Goal: Information Seeking & Learning: Learn about a topic

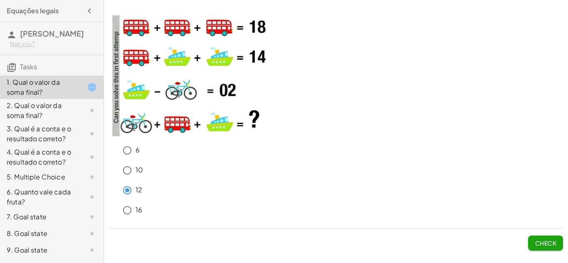
click at [542, 248] on button "Check" at bounding box center [545, 243] width 35 height 15
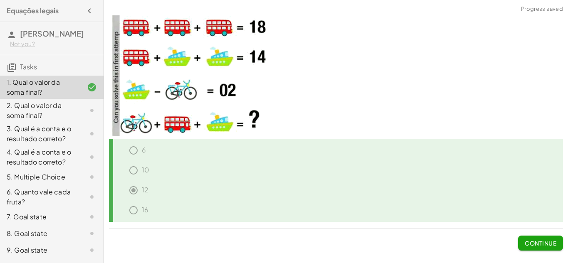
click at [542, 248] on button "Continue" at bounding box center [540, 243] width 45 height 15
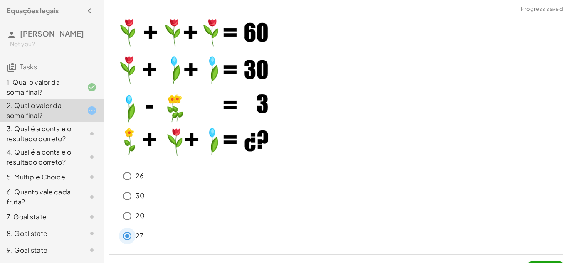
click at [446, 232] on div "27" at bounding box center [341, 236] width 444 height 17
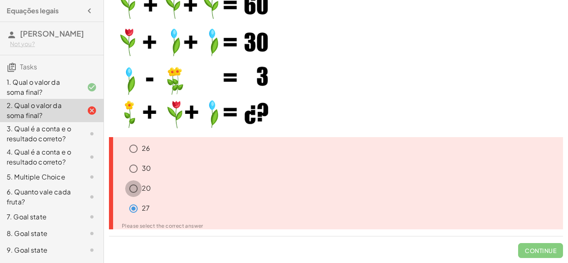
scroll to position [18, 0]
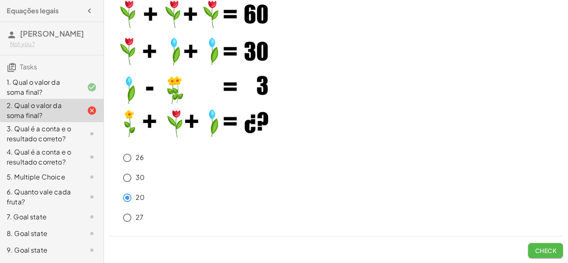
click at [533, 250] on button "Check" at bounding box center [545, 250] width 35 height 15
click at [553, 258] on button "Check" at bounding box center [545, 250] width 35 height 15
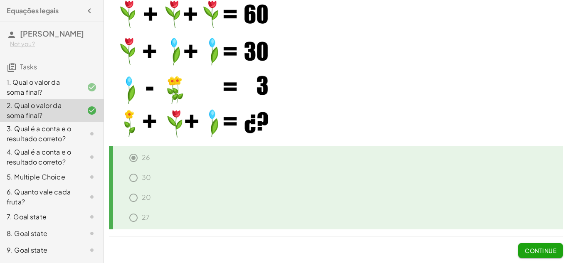
click at [548, 250] on span "Continue" at bounding box center [541, 250] width 32 height 7
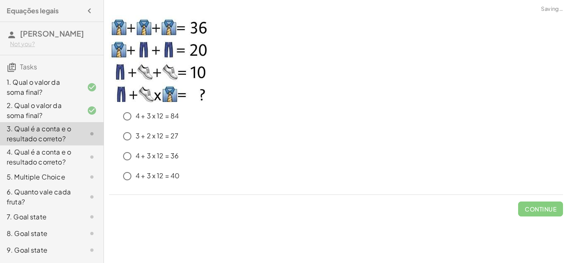
scroll to position [0, 0]
click at [552, 214] on button "Check" at bounding box center [545, 209] width 35 height 15
click at [537, 204] on button "Check" at bounding box center [545, 209] width 35 height 15
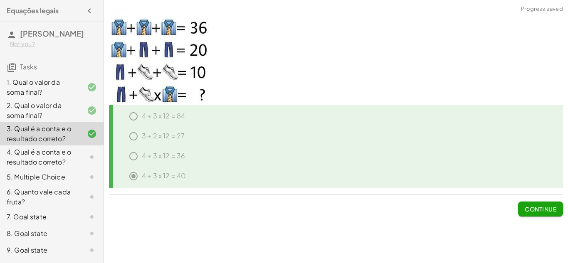
click at [529, 209] on span "Continue" at bounding box center [541, 208] width 32 height 7
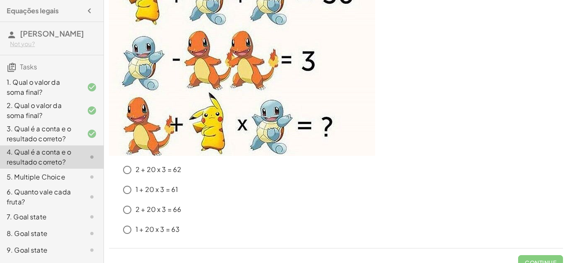
scroll to position [118, 0]
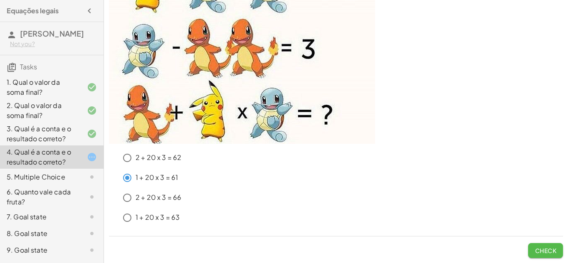
click at [555, 252] on span "Check" at bounding box center [546, 250] width 22 height 7
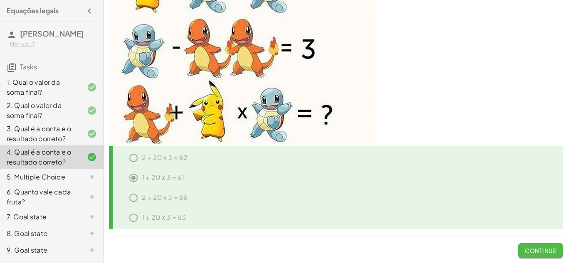
click at [555, 252] on span "Continue" at bounding box center [541, 250] width 32 height 7
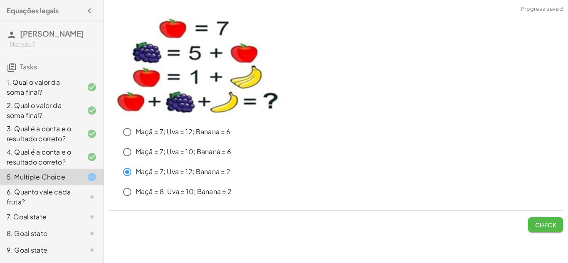
click at [559, 223] on button "Check" at bounding box center [545, 224] width 35 height 15
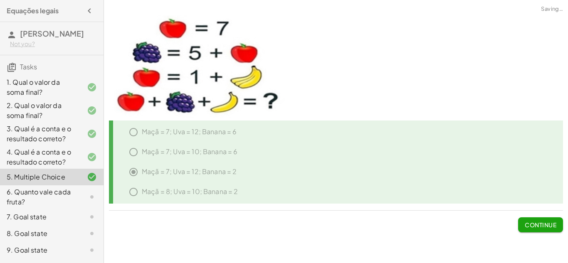
click at [557, 224] on button "Continue" at bounding box center [540, 224] width 45 height 15
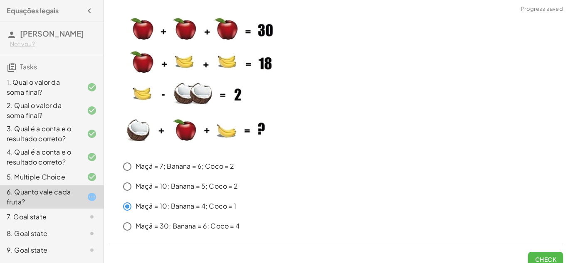
click at [551, 259] on span "Check" at bounding box center [546, 259] width 22 height 7
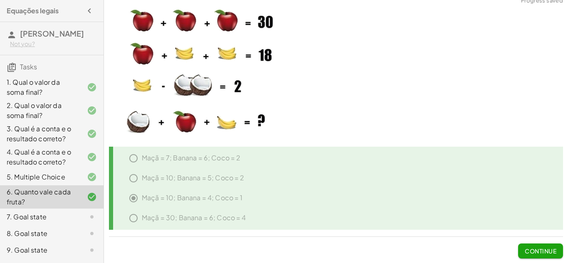
scroll to position [9, 0]
click at [514, 244] on div "Continue" at bounding box center [336, 248] width 454 height 22
click at [539, 248] on span "Continue" at bounding box center [541, 250] width 32 height 7
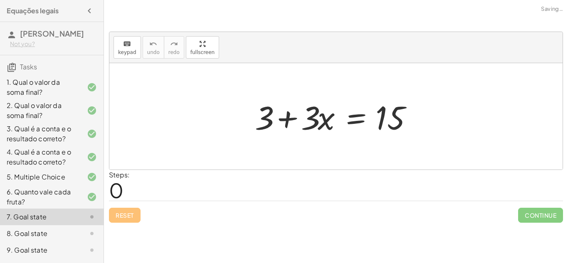
click at [539, 248] on div "6 10 12 16 Continue 26 30 20 27 Continue 4 + 3 x 12 = 84 3 + 2 x 12 = 27 4 + 3 …" at bounding box center [336, 131] width 464 height 263
drag, startPoint x: 308, startPoint y: 114, endPoint x: 306, endPoint y: 129, distance: 15.2
click at [306, 129] on div at bounding box center [339, 116] width 177 height 43
drag, startPoint x: 308, startPoint y: 123, endPoint x: 310, endPoint y: 129, distance: 6.7
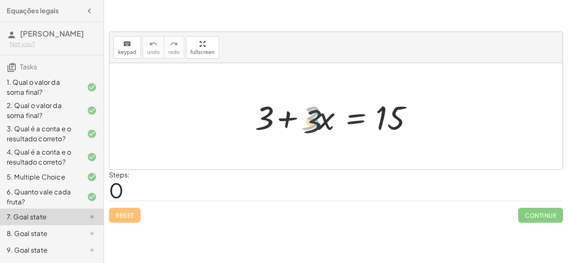
click at [310, 129] on div at bounding box center [339, 116] width 177 height 43
drag, startPoint x: 266, startPoint y: 118, endPoint x: 252, endPoint y: 109, distance: 16.5
click at [252, 109] on div at bounding box center [339, 116] width 177 height 43
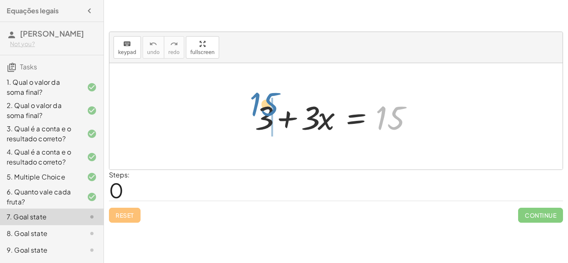
drag, startPoint x: 390, startPoint y: 122, endPoint x: 275, endPoint y: 106, distance: 116.2
click at [275, 106] on div at bounding box center [339, 116] width 177 height 43
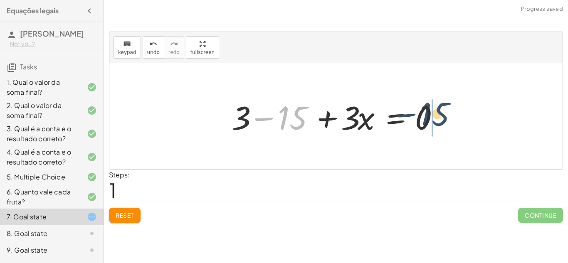
drag, startPoint x: 297, startPoint y: 113, endPoint x: 461, endPoint y: 112, distance: 163.4
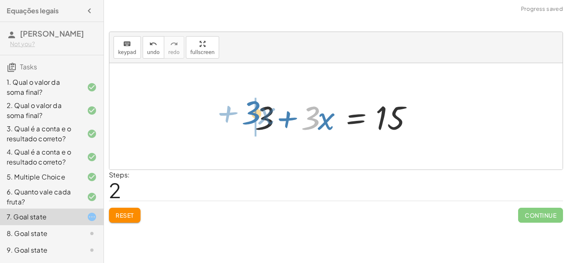
drag, startPoint x: 316, startPoint y: 125, endPoint x: 246, endPoint y: 120, distance: 69.6
click at [246, 120] on div "+ 3 + · 3 · x = 15 + 3 − 15 + · 3 · x = 0 + 3 + · 3 · x = + 0 + 15 · 3 + · x + …" at bounding box center [335, 116] width 187 height 47
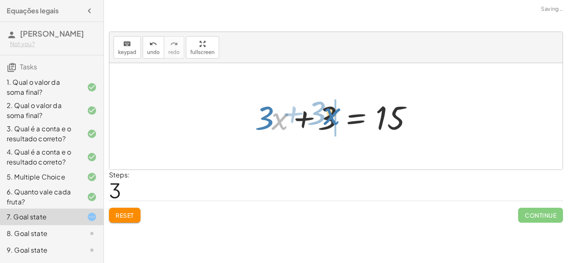
drag, startPoint x: 273, startPoint y: 125, endPoint x: 329, endPoint y: 121, distance: 55.9
click at [329, 121] on div at bounding box center [339, 116] width 177 height 43
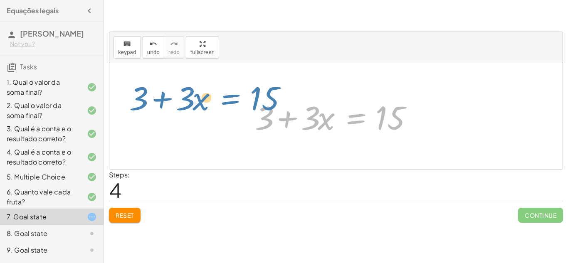
drag, startPoint x: 351, startPoint y: 120, endPoint x: 224, endPoint y: 100, distance: 128.7
click at [224, 100] on div "+ 3 + · 3 · x = 15 + 3 − 15 + · 3 · x = 0 + 3 + · 3 · x = + 0 + 15 + 3 + · 3 · …" at bounding box center [335, 116] width 453 height 106
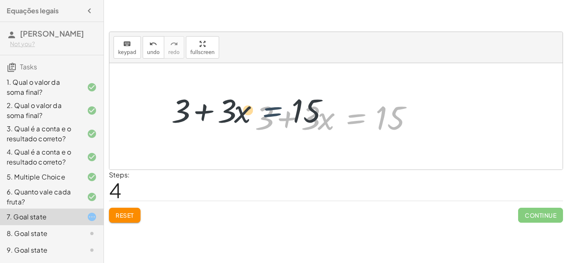
drag, startPoint x: 369, startPoint y: 115, endPoint x: 283, endPoint y: 109, distance: 86.6
click at [283, 109] on div at bounding box center [339, 116] width 177 height 43
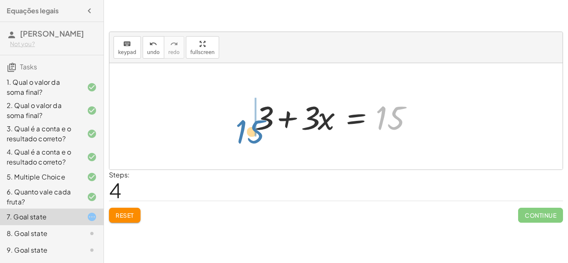
drag, startPoint x: 384, startPoint y: 123, endPoint x: 239, endPoint y: 133, distance: 145.1
click at [239, 133] on div "+ 3 + · 3 · x = 15 + 3 − 15 + · 3 · x = 0 + 3 + · 3 · x = + 0 + 15 + 3 + · 3 · …" at bounding box center [335, 116] width 453 height 106
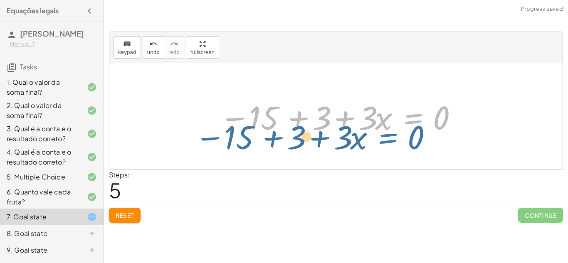
drag, startPoint x: 418, startPoint y: 125, endPoint x: 393, endPoint y: 143, distance: 31.3
click at [393, 143] on div "+ 3 + · 3 · x = 15 + 3 − 15 + · 3 · x = 0 + 3 + · 3 · x = + 0 + 15 + 3 + · 3 · …" at bounding box center [335, 116] width 453 height 106
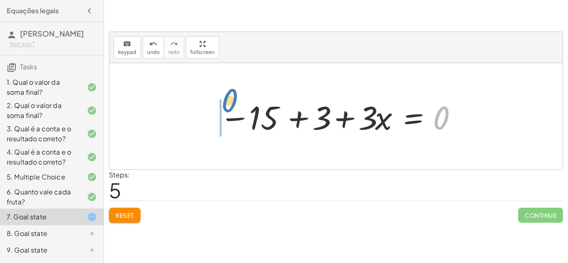
drag, startPoint x: 438, startPoint y: 125, endPoint x: 220, endPoint y: 108, distance: 218.5
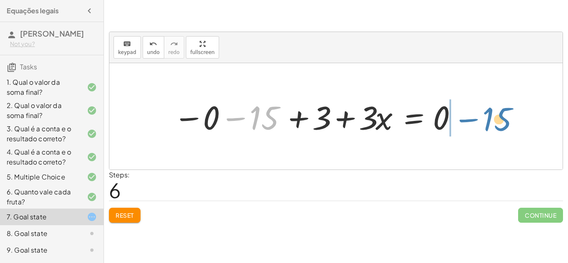
drag, startPoint x: 264, startPoint y: 123, endPoint x: 503, endPoint y: 125, distance: 239.1
click at [503, 125] on div "+ 3 + · 3 · x = 15 + 3 − 15 + · 3 · x = 0 + 3 + · 3 · x = + 0 + 15 + 3 + · 3 · …" at bounding box center [335, 116] width 453 height 106
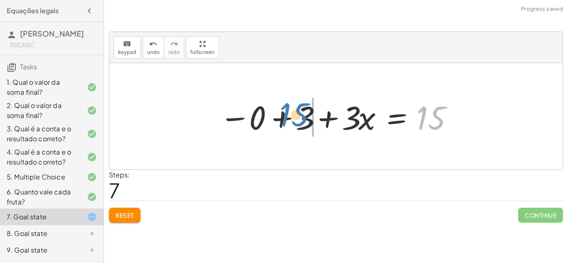
drag, startPoint x: 437, startPoint y: 124, endPoint x: 301, endPoint y: 121, distance: 136.8
click at [301, 121] on div at bounding box center [338, 116] width 247 height 43
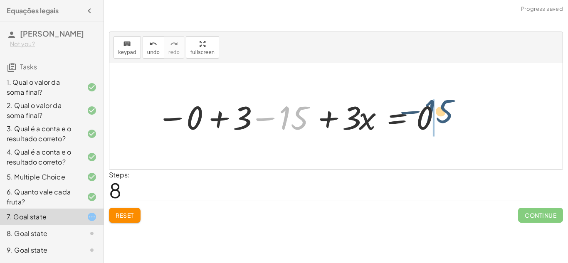
drag, startPoint x: 297, startPoint y: 121, endPoint x: 460, endPoint y: 114, distance: 163.5
click at [460, 114] on div "+ 3 + · 3 · x = 15 + 3 − 15 + · 3 · x = 0 + 3 + · 3 · x = + 0 + 15 + 3 + · 3 · …" at bounding box center [335, 116] width 453 height 106
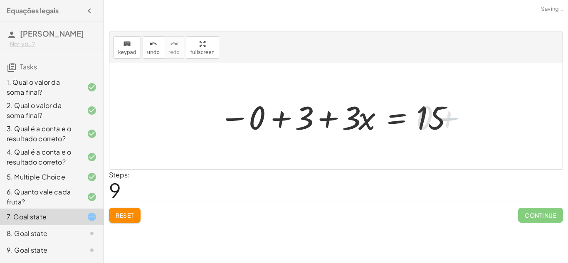
click at [311, 160] on div at bounding box center [335, 116] width 453 height 106
click at [128, 217] on span "Reset" at bounding box center [125, 215] width 18 height 7
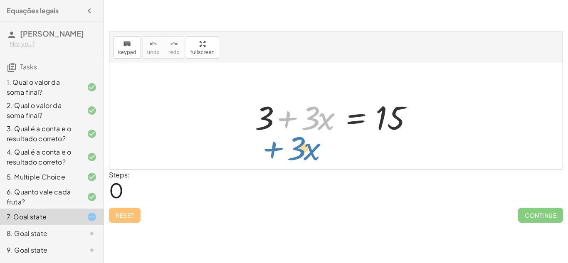
drag, startPoint x: 297, startPoint y: 126, endPoint x: 287, endPoint y: 154, distance: 30.1
click at [287, 154] on div "+ · 3 · x + 3 + · 3 · x = 15" at bounding box center [335, 116] width 453 height 106
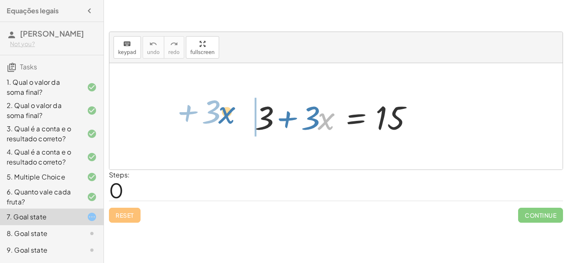
drag, startPoint x: 328, startPoint y: 120, endPoint x: 228, endPoint y: 114, distance: 100.3
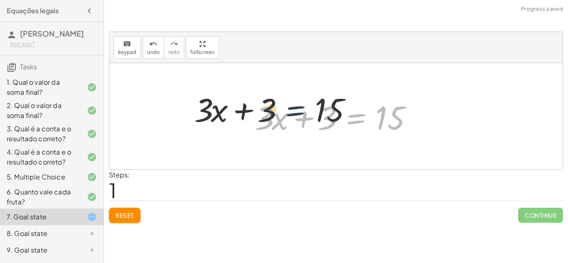
drag, startPoint x: 358, startPoint y: 111, endPoint x: 290, endPoint y: 111, distance: 67.3
click at [290, 111] on div at bounding box center [339, 116] width 177 height 43
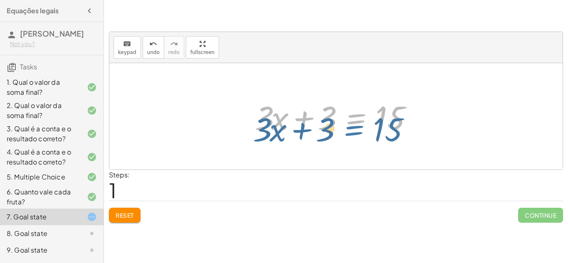
drag, startPoint x: 353, startPoint y: 121, endPoint x: 350, endPoint y: 129, distance: 8.8
click at [350, 129] on div at bounding box center [339, 116] width 177 height 43
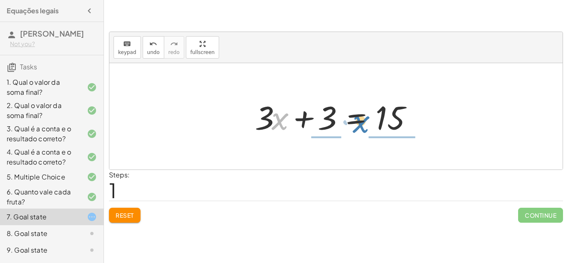
drag, startPoint x: 276, startPoint y: 127, endPoint x: 357, endPoint y: 130, distance: 80.7
click at [357, 130] on div at bounding box center [339, 116] width 177 height 43
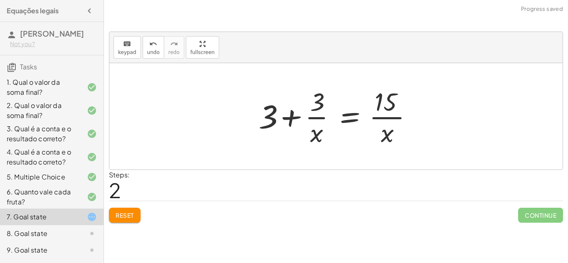
click at [330, 132] on div at bounding box center [338, 116] width 169 height 64
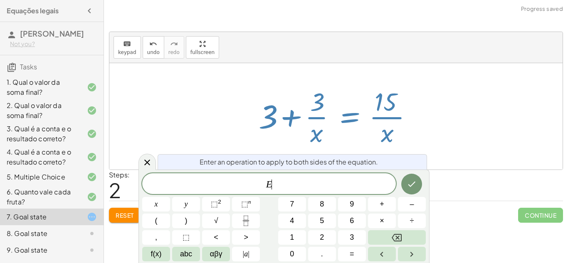
scroll to position [0, 0]
drag, startPoint x: 316, startPoint y: 135, endPoint x: 370, endPoint y: 131, distance: 54.2
click at [370, 131] on div at bounding box center [338, 116] width 169 height 64
click at [407, 186] on icon "Done" at bounding box center [412, 184] width 10 height 10
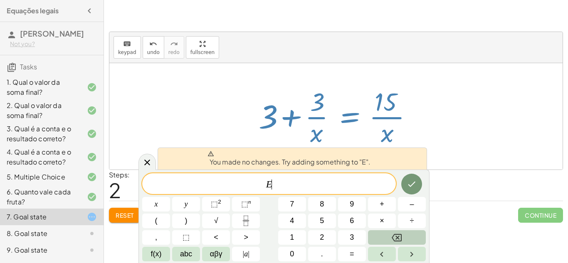
click at [385, 242] on button "Backspace" at bounding box center [397, 237] width 58 height 15
click at [432, 186] on div "Steps: 2" at bounding box center [336, 185] width 454 height 31
click at [110, 217] on button "Reset" at bounding box center [125, 215] width 32 height 15
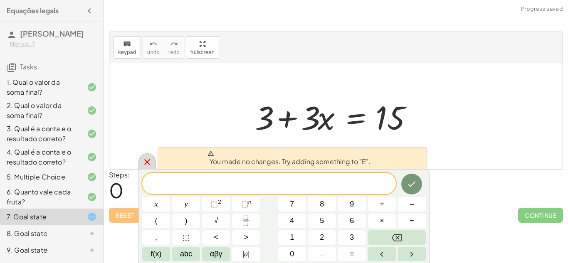
click at [146, 161] on icon at bounding box center [147, 162] width 10 height 10
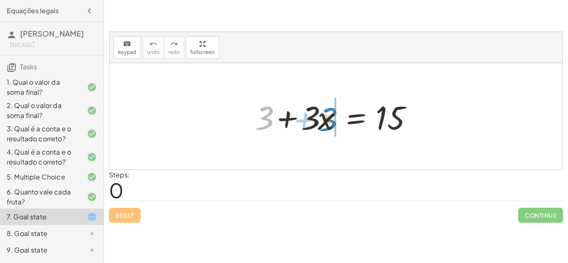
drag, startPoint x: 265, startPoint y: 128, endPoint x: 329, endPoint y: 130, distance: 63.6
click at [329, 130] on div at bounding box center [339, 116] width 177 height 43
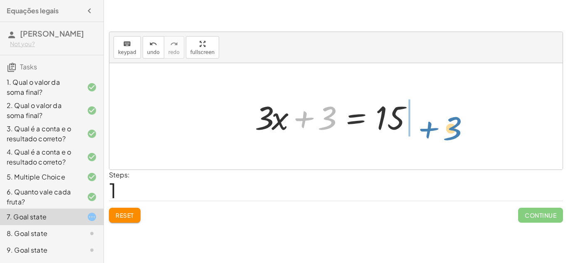
drag, startPoint x: 334, startPoint y: 120, endPoint x: 459, endPoint y: 130, distance: 125.5
click at [459, 130] on div "+ 3 + · 3 · x = 15 + 3 + 3 + · 3 · x = 15" at bounding box center [335, 116] width 453 height 106
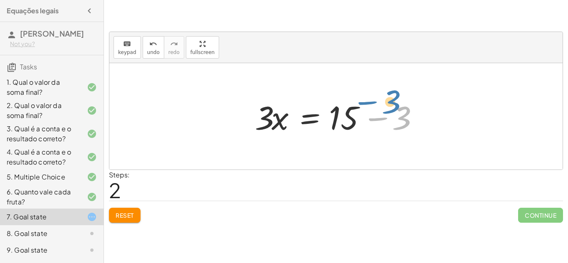
drag, startPoint x: 392, startPoint y: 115, endPoint x: 382, endPoint y: 100, distance: 18.6
click at [382, 100] on div at bounding box center [339, 116] width 177 height 43
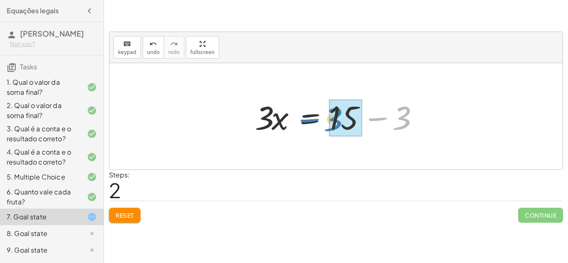
drag, startPoint x: 379, startPoint y: 118, endPoint x: 310, endPoint y: 118, distance: 69.4
click at [310, 118] on div at bounding box center [339, 116] width 177 height 43
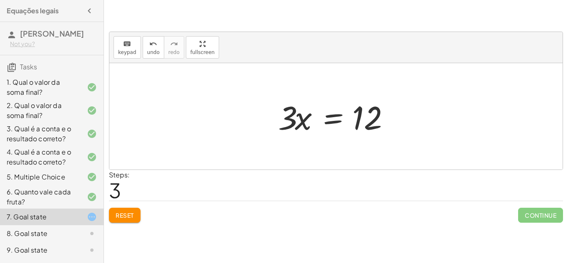
click at [288, 115] on div at bounding box center [339, 116] width 130 height 43
drag, startPoint x: 304, startPoint y: 120, endPoint x: 424, endPoint y: 124, distance: 119.8
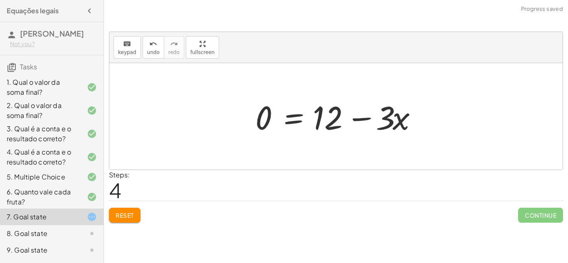
click at [430, 117] on div "+ 3 + · 3 · x = 15 + · 3 · x + 3 = 15 · 3 · x = + 15 − 3 · 3 · x = 12 · 3 · x =…" at bounding box center [335, 116] width 453 height 106
drag, startPoint x: 396, startPoint y: 115, endPoint x: 271, endPoint y: 107, distance: 125.4
click at [271, 107] on div at bounding box center [339, 116] width 177 height 43
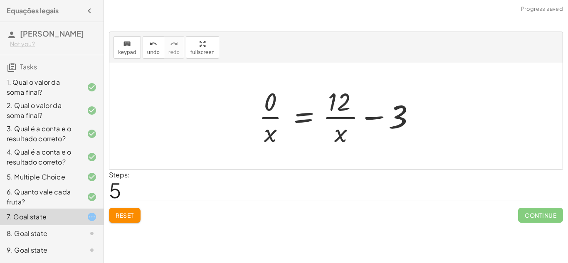
click at [127, 216] on span "Reset" at bounding box center [125, 215] width 18 height 7
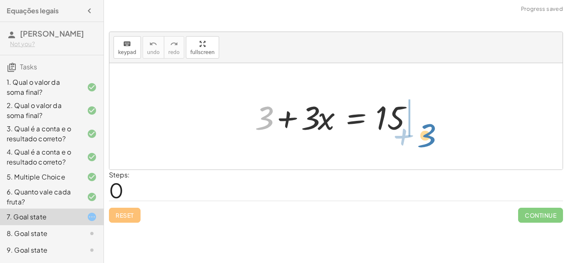
drag, startPoint x: 262, startPoint y: 114, endPoint x: 427, endPoint y: 131, distance: 166.4
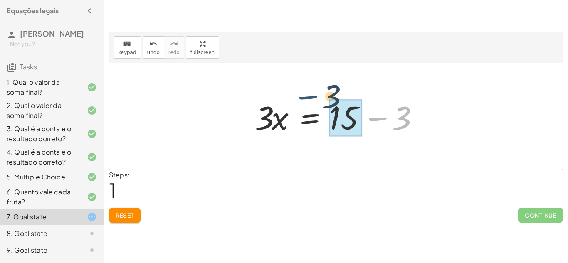
drag, startPoint x: 379, startPoint y: 120, endPoint x: 312, endPoint y: 104, distance: 69.2
click at [312, 104] on div at bounding box center [339, 116] width 177 height 43
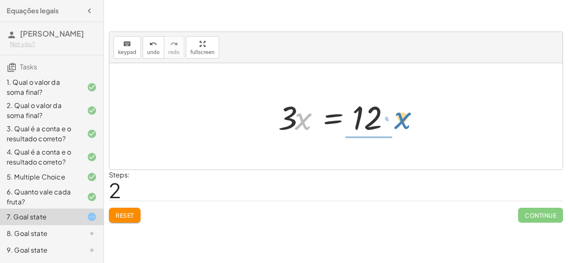
drag, startPoint x: 305, startPoint y: 118, endPoint x: 408, endPoint y: 116, distance: 103.1
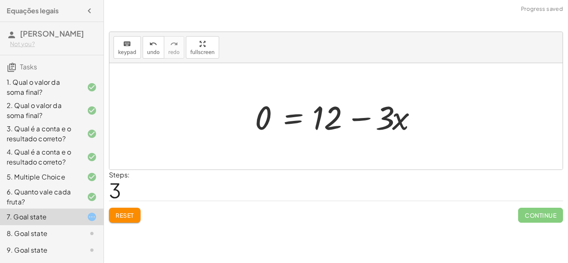
click at [129, 215] on span "Reset" at bounding box center [125, 215] width 18 height 7
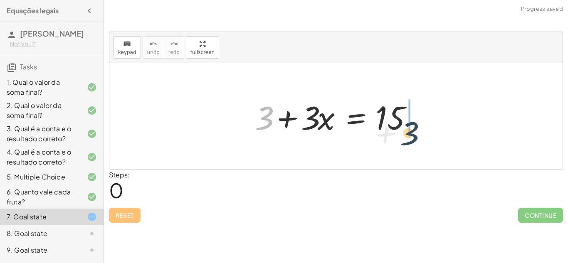
drag, startPoint x: 269, startPoint y: 118, endPoint x: 431, endPoint y: 132, distance: 162.7
click at [431, 132] on div "+ 3 + 3 + · 3 · x = 15" at bounding box center [335, 116] width 453 height 106
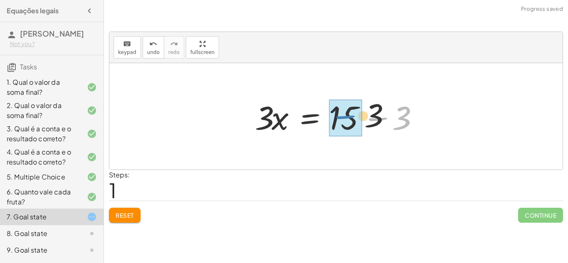
drag, startPoint x: 370, startPoint y: 119, endPoint x: 335, endPoint y: 116, distance: 35.0
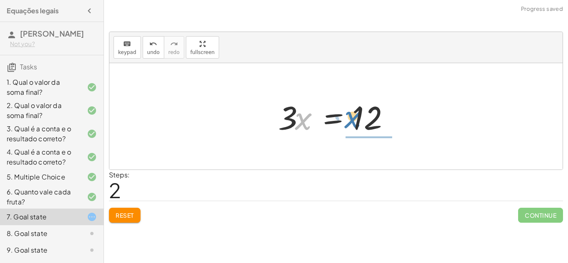
drag, startPoint x: 305, startPoint y: 123, endPoint x: 355, endPoint y: 121, distance: 49.9
click at [355, 121] on div at bounding box center [339, 116] width 130 height 43
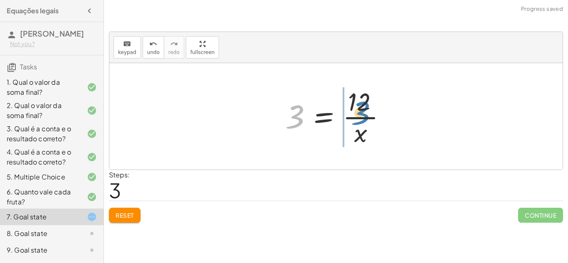
drag, startPoint x: 292, startPoint y: 118, endPoint x: 358, endPoint y: 114, distance: 66.2
click at [358, 114] on div at bounding box center [339, 116] width 116 height 64
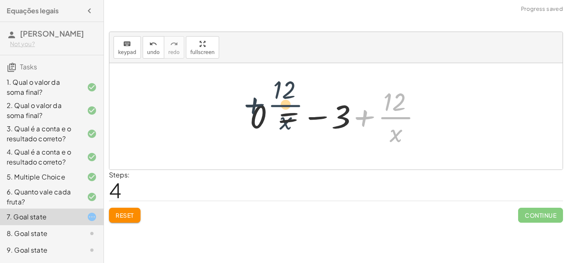
drag, startPoint x: 390, startPoint y: 111, endPoint x: 290, endPoint y: 104, distance: 99.6
click at [290, 104] on div at bounding box center [339, 116] width 187 height 64
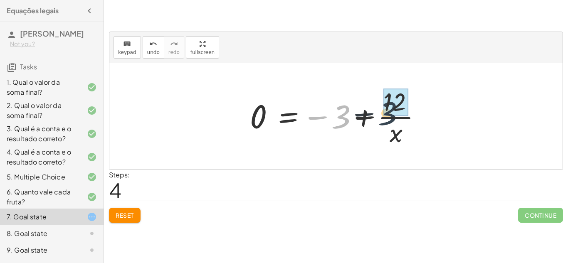
drag, startPoint x: 340, startPoint y: 109, endPoint x: 400, endPoint y: 106, distance: 59.6
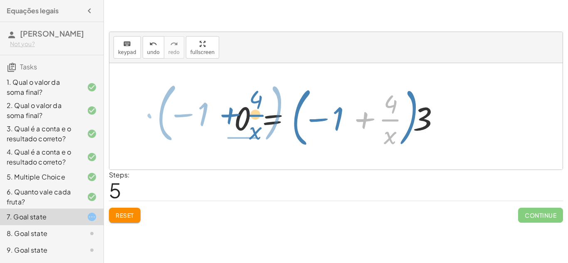
drag, startPoint x: 351, startPoint y: 120, endPoint x: 216, endPoint y: 115, distance: 134.8
click at [216, 115] on div "+ 3 + · 3 · x = 15 · 3 · x = + 15 − 3 · 3 · x = 12 3 = · 12 · x 0 = − 3 + · 12 …" at bounding box center [335, 116] width 453 height 106
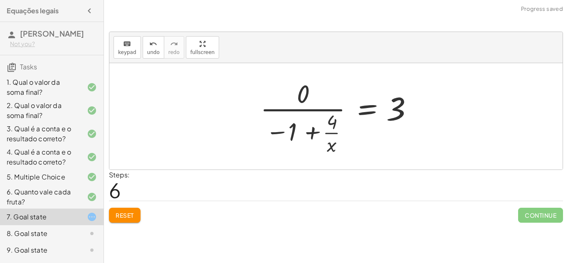
drag, startPoint x: 224, startPoint y: 129, endPoint x: 323, endPoint y: 103, distance: 102.4
click at [323, 103] on div "+ 3 + · 3 · x = 15 · 3 · x = + 15 − 3 · 3 · x = 12 3 = · 12 · x 0 = − 3 + · 12 …" at bounding box center [335, 116] width 453 height 106
drag, startPoint x: 334, startPoint y: 118, endPoint x: 402, endPoint y: 105, distance: 69.1
click at [402, 105] on div at bounding box center [338, 116] width 165 height 80
drag, startPoint x: 330, startPoint y: 146, endPoint x: 412, endPoint y: 114, distance: 88.3
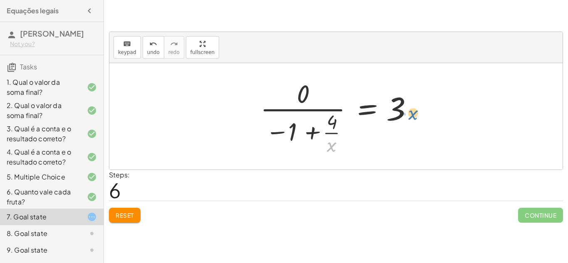
click at [412, 114] on div at bounding box center [338, 116] width 165 height 80
click at [140, 221] on button "Reset" at bounding box center [125, 215] width 32 height 15
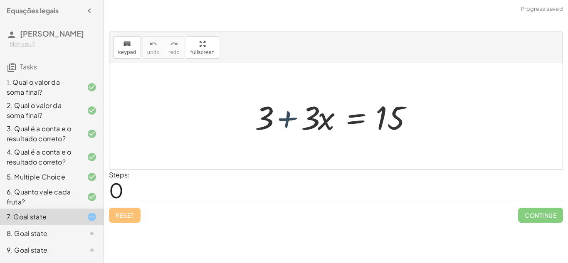
click at [287, 122] on div at bounding box center [339, 116] width 177 height 43
drag, startPoint x: 271, startPoint y: 120, endPoint x: 476, endPoint y: 134, distance: 205.5
click at [476, 134] on div "+ 3 + 3 + · 3 · x = 15" at bounding box center [335, 116] width 453 height 106
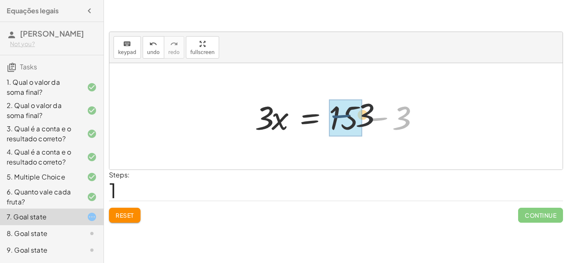
drag, startPoint x: 383, startPoint y: 120, endPoint x: 341, endPoint y: 119, distance: 42.4
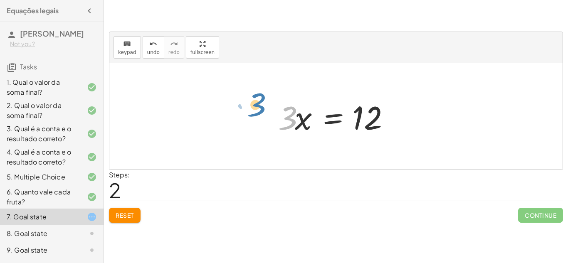
drag, startPoint x: 290, startPoint y: 117, endPoint x: 258, endPoint y: 105, distance: 34.2
drag, startPoint x: 300, startPoint y: 120, endPoint x: 294, endPoint y: 113, distance: 9.4
click at [294, 113] on div at bounding box center [339, 116] width 130 height 43
drag, startPoint x: 288, startPoint y: 118, endPoint x: 388, endPoint y: 132, distance: 101.5
click at [388, 132] on div at bounding box center [339, 116] width 130 height 43
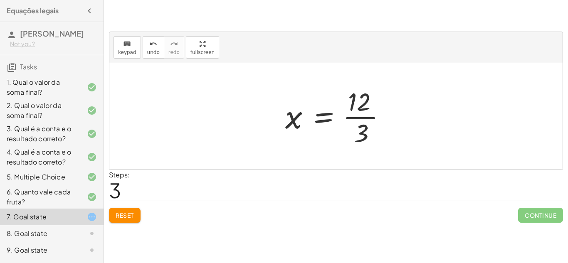
click at [362, 109] on div at bounding box center [339, 116] width 116 height 64
click at [361, 122] on div at bounding box center [339, 116] width 116 height 64
click at [361, 118] on div at bounding box center [339, 116] width 116 height 64
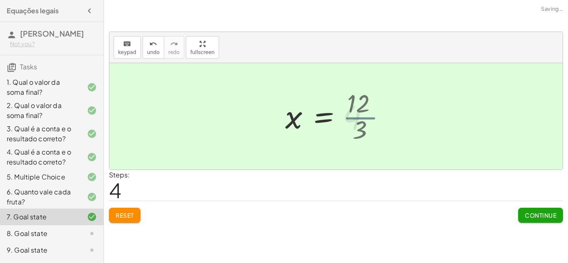
click at [361, 118] on div at bounding box center [329, 116] width 97 height 41
click at [556, 220] on button "Continue" at bounding box center [540, 215] width 45 height 15
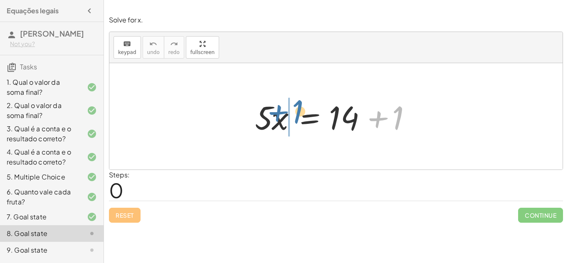
drag, startPoint x: 395, startPoint y: 126, endPoint x: 296, endPoint y: 122, distance: 99.9
click at [296, 122] on div at bounding box center [339, 116] width 177 height 43
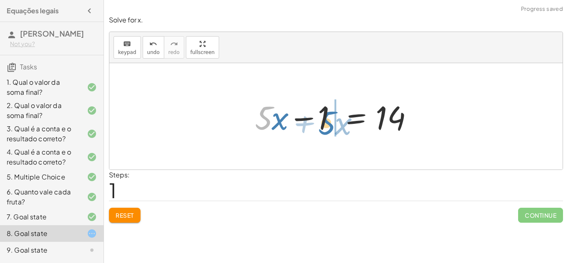
drag, startPoint x: 264, startPoint y: 125, endPoint x: 327, endPoint y: 130, distance: 63.4
click at [327, 130] on div at bounding box center [339, 116] width 177 height 43
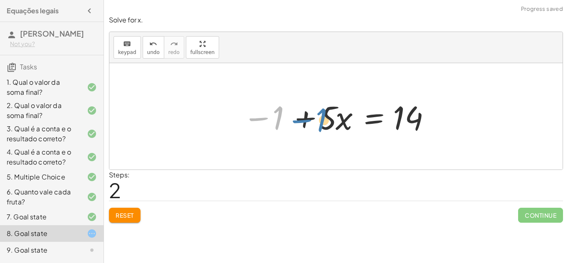
drag, startPoint x: 256, startPoint y: 121, endPoint x: 300, endPoint y: 123, distance: 43.7
click at [300, 123] on div at bounding box center [339, 116] width 201 height 43
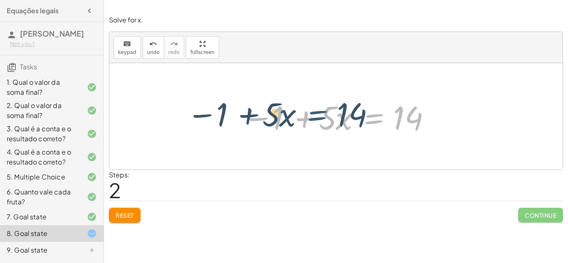
drag, startPoint x: 376, startPoint y: 120, endPoint x: 314, endPoint y: 117, distance: 62.4
click at [314, 117] on div at bounding box center [339, 116] width 201 height 43
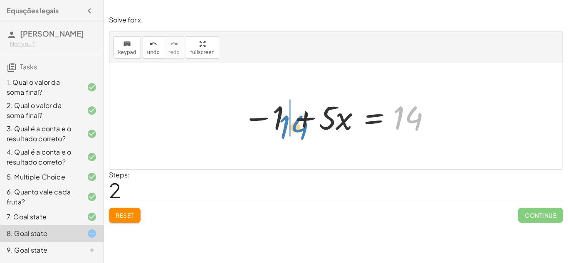
drag, startPoint x: 400, startPoint y: 117, endPoint x: 281, endPoint y: 125, distance: 119.2
click at [281, 125] on div at bounding box center [339, 116] width 201 height 43
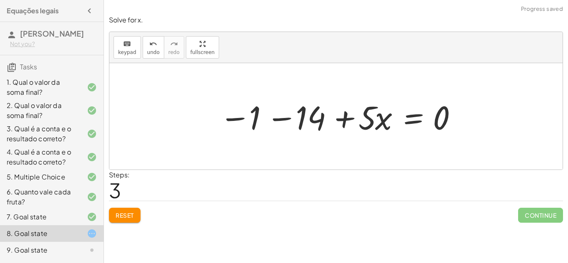
click at [117, 224] on div "Solve for x. keyboard keypad undo undo redo redo fullscreen · 5 · x = + 14 + 1 …" at bounding box center [336, 118] width 464 height 217
click at [120, 217] on span "Reset" at bounding box center [125, 215] width 18 height 7
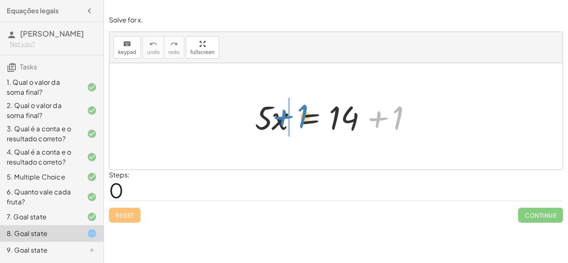
drag, startPoint x: 401, startPoint y: 114, endPoint x: 298, endPoint y: 111, distance: 102.3
click at [298, 111] on div at bounding box center [339, 116] width 177 height 43
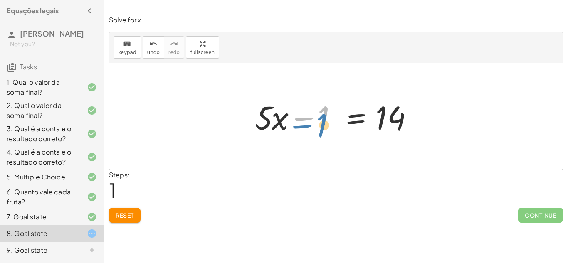
drag, startPoint x: 302, startPoint y: 119, endPoint x: 301, endPoint y: 125, distance: 6.3
click at [301, 125] on div at bounding box center [339, 116] width 177 height 43
drag, startPoint x: 269, startPoint y: 123, endPoint x: 306, endPoint y: 136, distance: 39.3
click at [306, 136] on div at bounding box center [339, 116] width 177 height 43
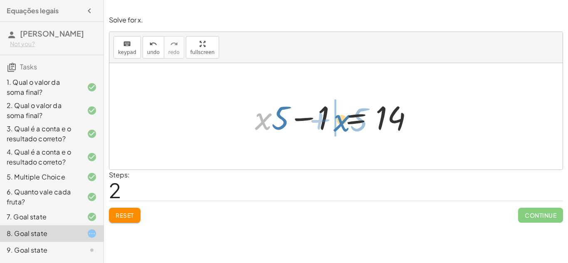
drag, startPoint x: 264, startPoint y: 128, endPoint x: 343, endPoint y: 129, distance: 78.6
click at [343, 129] on div at bounding box center [339, 116] width 177 height 43
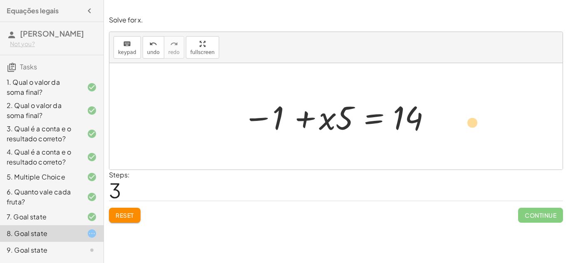
drag, startPoint x: 280, startPoint y: 121, endPoint x: 496, endPoint y: 128, distance: 216.7
click at [496, 128] on div "· 5 · x = + 14 + 1 + · 5 · x − 1 = 14 + · x · 5 − 1 = 14 − 1 · 5 · x = 14 1 + −" at bounding box center [335, 116] width 453 height 106
click at [327, 122] on div at bounding box center [339, 116] width 201 height 43
click at [136, 212] on button "Reset" at bounding box center [125, 215] width 32 height 15
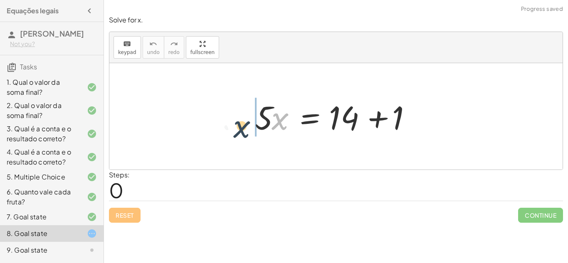
drag, startPoint x: 284, startPoint y: 115, endPoint x: 217, endPoint y: 112, distance: 66.2
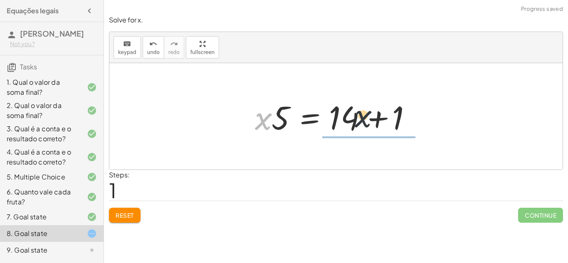
drag, startPoint x: 260, startPoint y: 122, endPoint x: 453, endPoint y: 121, distance: 192.9
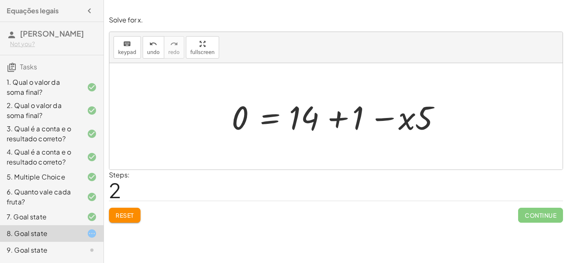
click at [118, 220] on button "Reset" at bounding box center [125, 215] width 32 height 15
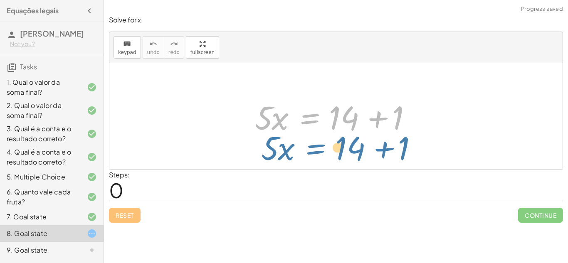
drag, startPoint x: 316, startPoint y: 122, endPoint x: 322, endPoint y: 152, distance: 30.5
click at [322, 152] on div "· 5 · x = + 14 + 1 · 5 · x = + 14 + 1" at bounding box center [335, 116] width 453 height 106
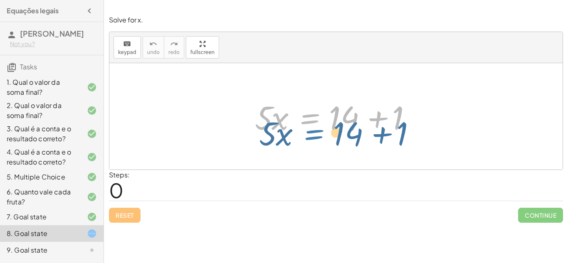
click at [307, 123] on div at bounding box center [339, 116] width 177 height 43
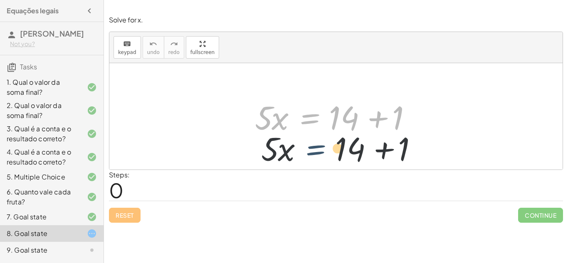
drag, startPoint x: 306, startPoint y: 124, endPoint x: 313, endPoint y: 157, distance: 33.4
click at [313, 157] on div "· 5 · x = + 14 + 1 · 5 · x = + 14 + 1" at bounding box center [335, 116] width 453 height 106
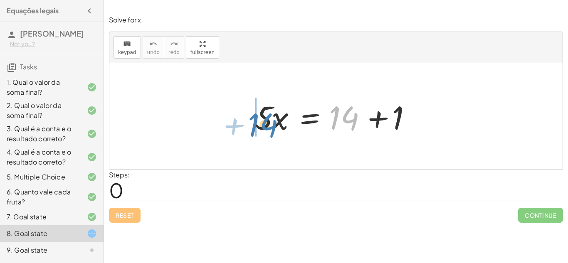
drag, startPoint x: 353, startPoint y: 123, endPoint x: 271, endPoint y: 130, distance: 82.2
click at [271, 130] on div at bounding box center [339, 116] width 177 height 43
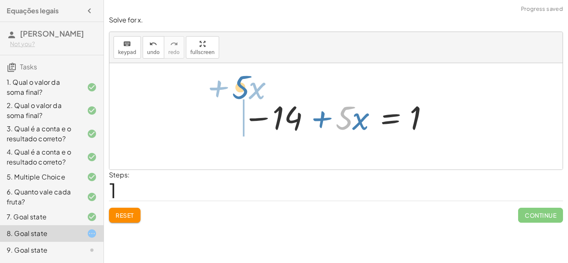
drag, startPoint x: 341, startPoint y: 128, endPoint x: 238, endPoint y: 98, distance: 107.8
click at [238, 98] on div "· 5 · x = + 14 + 1 · 5 + · x · 5 · x = 14 1 − +" at bounding box center [335, 116] width 211 height 47
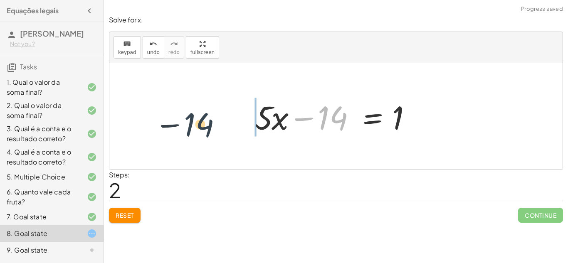
drag, startPoint x: 342, startPoint y: 125, endPoint x: 203, endPoint y: 131, distance: 138.6
click at [203, 131] on div "· 5 · x = + 14 + 1 − 14 + · 5 · x = 1 − 14 · 5 · x = 14 1 − +" at bounding box center [335, 116] width 453 height 106
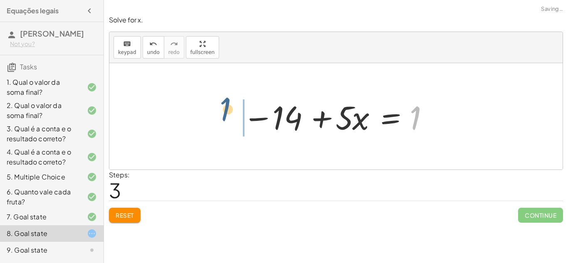
drag, startPoint x: 414, startPoint y: 126, endPoint x: 192, endPoint y: 113, distance: 222.0
click at [192, 113] on div "· 5 · x = + 14 + 1 − 14 + · 5 · x = 1 + · 5 · x − 14 = 1 1 · 5 · x = 14 1 − +" at bounding box center [335, 116] width 453 height 106
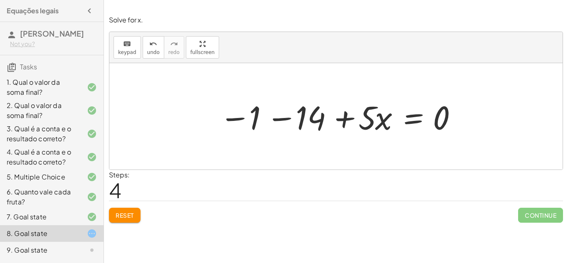
click at [420, 118] on div at bounding box center [338, 116] width 247 height 43
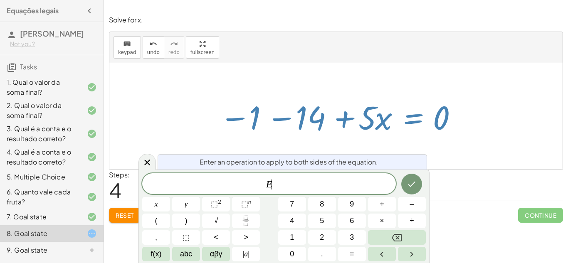
scroll to position [1, 0]
click at [420, 118] on div at bounding box center [338, 116] width 247 height 43
click at [548, 228] on div "6 10 12 16 Continue 26 30 20 27 Continue 4 + 3 x 12 = 84 3 + 2 x 12 = 27 4 + 3 …" at bounding box center [336, 131] width 464 height 263
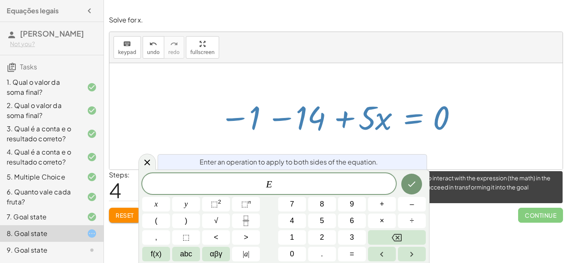
click at [545, 218] on span "Continue" at bounding box center [540, 215] width 45 height 15
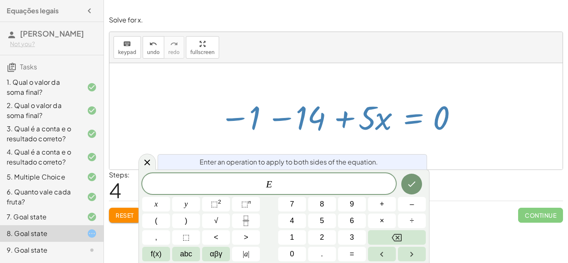
click at [486, 121] on div at bounding box center [335, 116] width 453 height 106
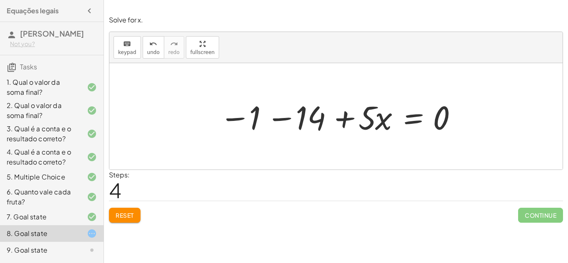
click at [129, 215] on span "Reset" at bounding box center [125, 215] width 18 height 7
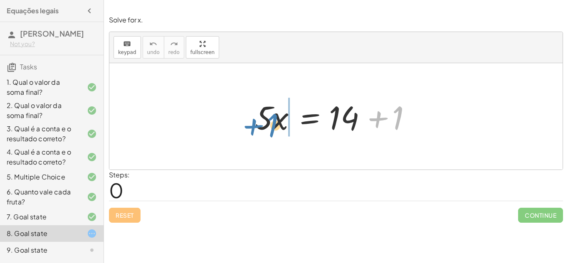
drag, startPoint x: 397, startPoint y: 114, endPoint x: 273, endPoint y: 119, distance: 124.4
click at [273, 119] on div at bounding box center [339, 116] width 177 height 43
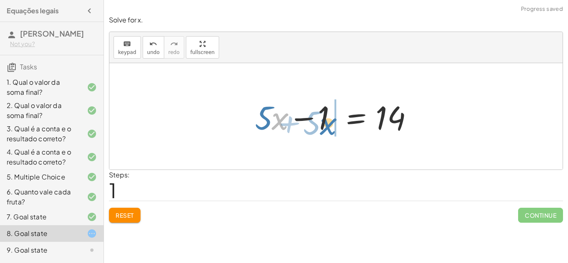
drag, startPoint x: 279, startPoint y: 121, endPoint x: 327, endPoint y: 126, distance: 48.9
click at [327, 126] on div at bounding box center [339, 116] width 177 height 43
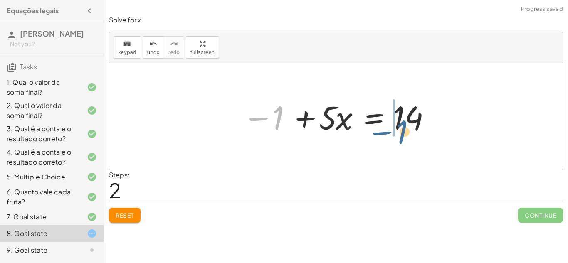
drag, startPoint x: 279, startPoint y: 116, endPoint x: 403, endPoint y: 129, distance: 124.2
click at [403, 129] on div at bounding box center [339, 116] width 201 height 43
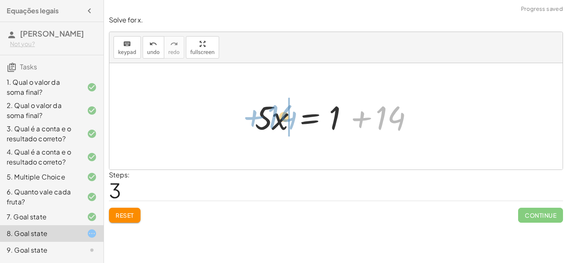
drag, startPoint x: 383, startPoint y: 119, endPoint x: 275, endPoint y: 118, distance: 108.1
click at [275, 118] on div at bounding box center [339, 116] width 177 height 43
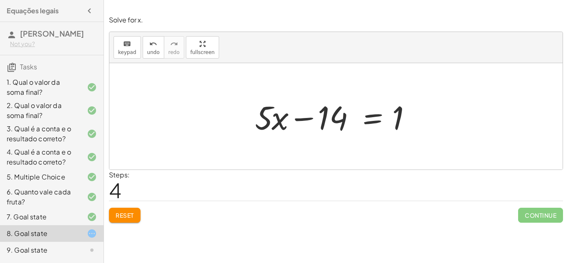
click at [112, 210] on button "Reset" at bounding box center [125, 215] width 32 height 15
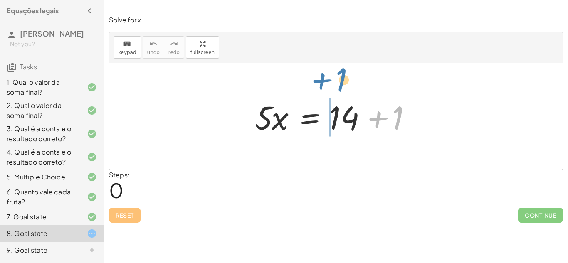
drag, startPoint x: 399, startPoint y: 116, endPoint x: 343, endPoint y: 78, distance: 67.7
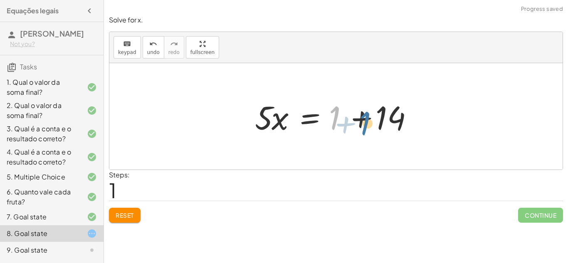
drag, startPoint x: 336, startPoint y: 111, endPoint x: 366, endPoint y: 117, distance: 30.8
click at [366, 117] on div at bounding box center [339, 116] width 177 height 43
click at [114, 222] on button "Reset" at bounding box center [125, 215] width 32 height 15
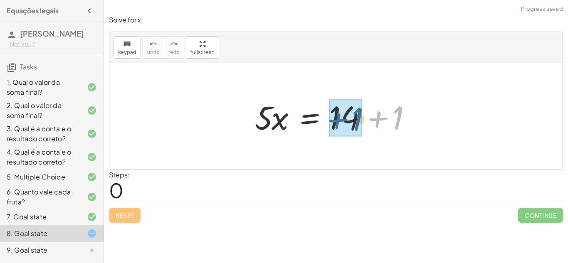
drag, startPoint x: 387, startPoint y: 124, endPoint x: 341, endPoint y: 127, distance: 46.3
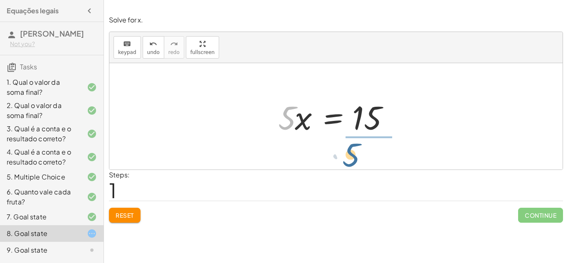
drag, startPoint x: 286, startPoint y: 109, endPoint x: 355, endPoint y: 146, distance: 77.7
click at [355, 146] on div "· 5 · x = + 14 + 1 · 5 · 5 · x = 15" at bounding box center [335, 116] width 453 height 106
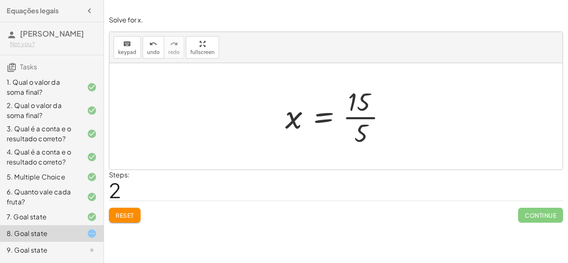
click at [372, 118] on div at bounding box center [339, 116] width 116 height 64
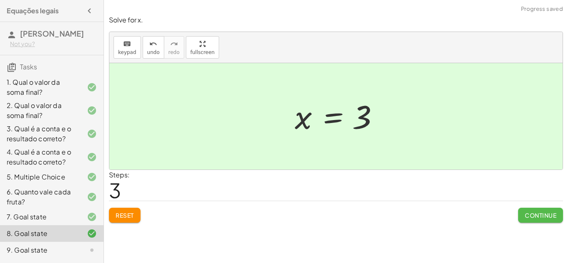
click at [531, 217] on span "Continue" at bounding box center [541, 215] width 32 height 7
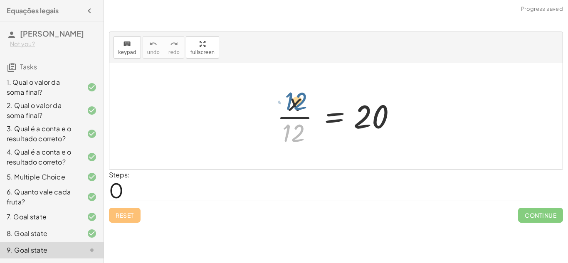
drag, startPoint x: 297, startPoint y: 138, endPoint x: 299, endPoint y: 106, distance: 32.1
click at [299, 106] on div at bounding box center [339, 116] width 133 height 64
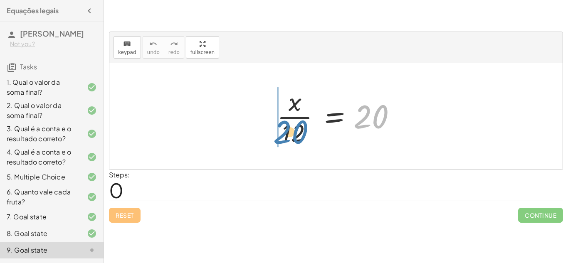
drag, startPoint x: 382, startPoint y: 117, endPoint x: 300, endPoint y: 133, distance: 84.2
click at [300, 133] on div at bounding box center [339, 116] width 133 height 64
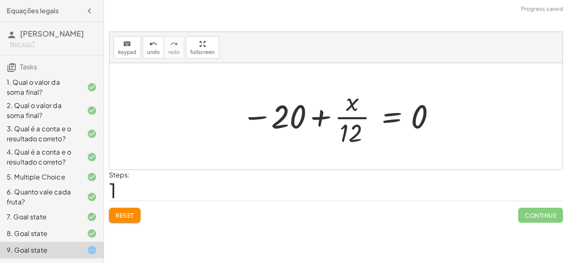
click at [132, 215] on span "Reset" at bounding box center [125, 215] width 18 height 7
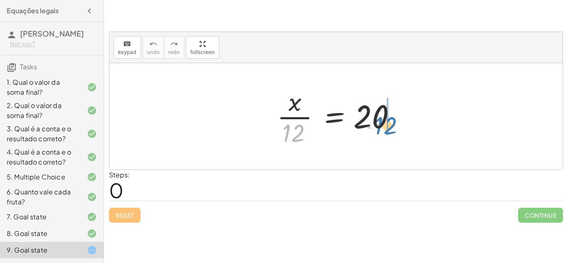
drag, startPoint x: 300, startPoint y: 130, endPoint x: 395, endPoint y: 121, distance: 95.2
click at [395, 121] on div at bounding box center [339, 116] width 133 height 64
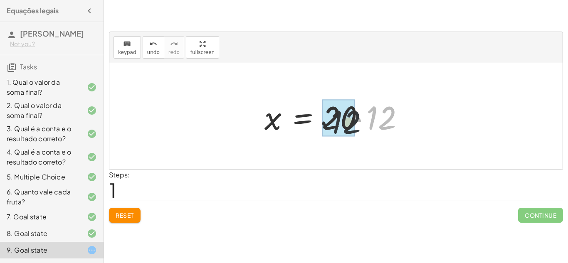
drag, startPoint x: 393, startPoint y: 113, endPoint x: 346, endPoint y: 118, distance: 47.7
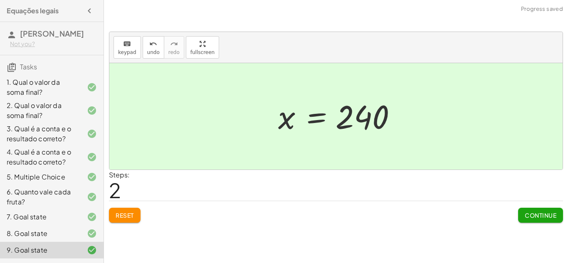
click at [527, 210] on button "Continue" at bounding box center [540, 215] width 45 height 15
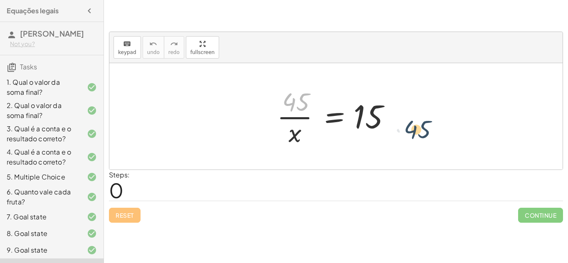
drag, startPoint x: 306, startPoint y: 109, endPoint x: 438, endPoint y: 136, distance: 134.7
click at [438, 136] on div "· 45 · 45 · x = 15" at bounding box center [335, 116] width 453 height 106
drag, startPoint x: 298, startPoint y: 133, endPoint x: 446, endPoint y: 108, distance: 149.3
drag, startPoint x: 303, startPoint y: 108, endPoint x: 402, endPoint y: 126, distance: 101.1
click at [402, 126] on div at bounding box center [339, 116] width 133 height 64
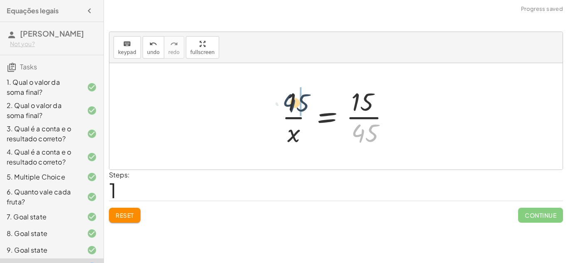
drag, startPoint x: 359, startPoint y: 131, endPoint x: 288, endPoint y: 101, distance: 77.5
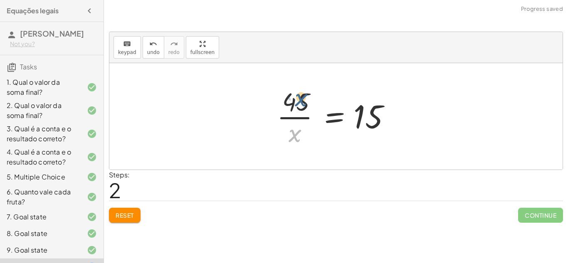
drag, startPoint x: 296, startPoint y: 134, endPoint x: 302, endPoint y: 98, distance: 36.7
click at [302, 98] on div at bounding box center [339, 116] width 133 height 64
drag, startPoint x: 303, startPoint y: 104, endPoint x: 375, endPoint y: 124, distance: 74.4
click at [375, 124] on div at bounding box center [339, 116] width 133 height 64
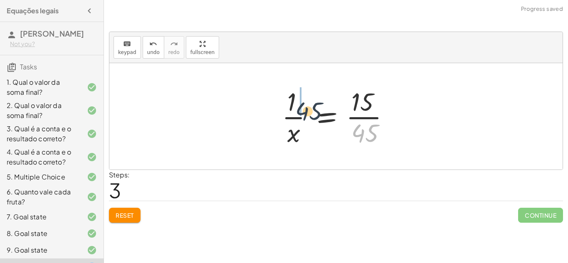
drag, startPoint x: 355, startPoint y: 131, endPoint x: 286, endPoint y: 104, distance: 73.4
click at [286, 104] on div at bounding box center [339, 116] width 123 height 64
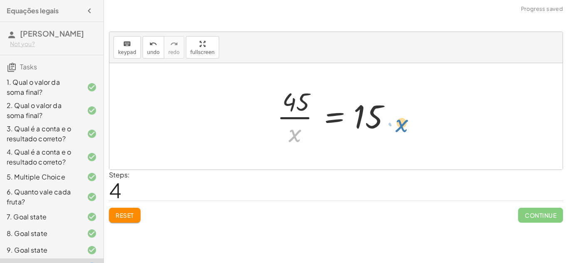
drag, startPoint x: 295, startPoint y: 133, endPoint x: 415, endPoint y: 123, distance: 120.2
drag, startPoint x: 294, startPoint y: 137, endPoint x: 398, endPoint y: 121, distance: 105.6
click at [398, 121] on div at bounding box center [339, 116] width 133 height 64
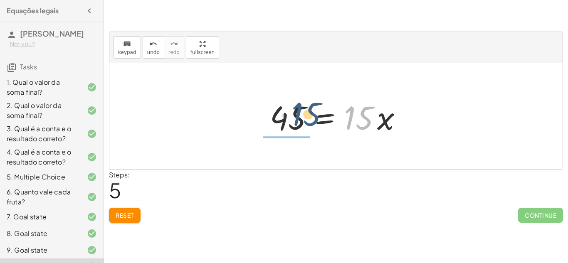
drag, startPoint x: 365, startPoint y: 118, endPoint x: 313, endPoint y: 115, distance: 52.9
click at [313, 115] on div at bounding box center [339, 116] width 147 height 43
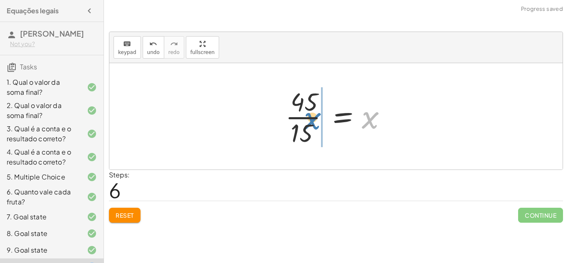
drag, startPoint x: 368, startPoint y: 123, endPoint x: 309, endPoint y: 125, distance: 59.5
click at [309, 125] on div at bounding box center [339, 116] width 116 height 64
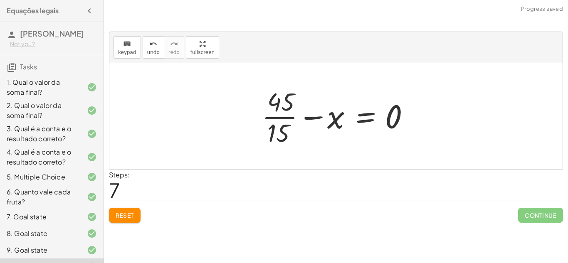
click at [288, 120] on div at bounding box center [339, 116] width 163 height 64
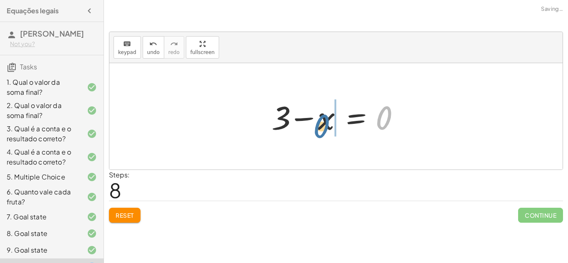
drag, startPoint x: 384, startPoint y: 118, endPoint x: 320, endPoint y: 125, distance: 63.9
click at [320, 125] on div at bounding box center [338, 116] width 143 height 43
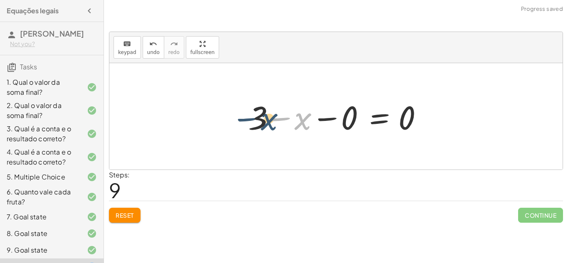
drag, startPoint x: 303, startPoint y: 123, endPoint x: 269, endPoint y: 123, distance: 34.9
click at [269, 123] on div at bounding box center [339, 116] width 190 height 43
click at [129, 221] on button "Reset" at bounding box center [125, 215] width 32 height 15
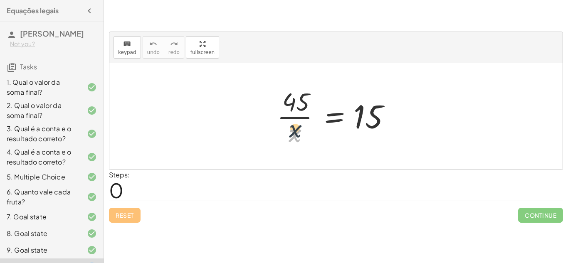
drag, startPoint x: 298, startPoint y: 136, endPoint x: 301, endPoint y: 115, distance: 20.6
click at [301, 115] on div at bounding box center [339, 116] width 133 height 64
drag, startPoint x: 296, startPoint y: 140, endPoint x: 304, endPoint y: 123, distance: 18.8
click at [304, 123] on div at bounding box center [339, 116] width 133 height 64
click at [305, 118] on div at bounding box center [339, 116] width 133 height 64
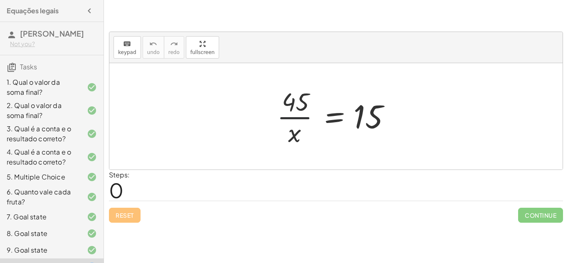
click at [305, 118] on div at bounding box center [339, 116] width 133 height 64
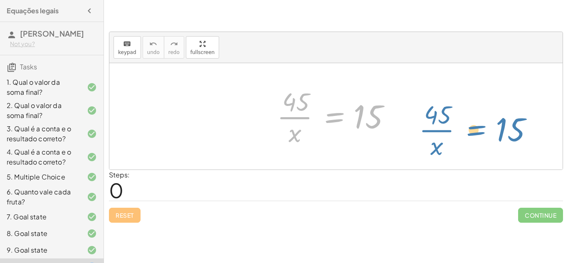
drag, startPoint x: 330, startPoint y: 116, endPoint x: 517, endPoint y: 123, distance: 187.2
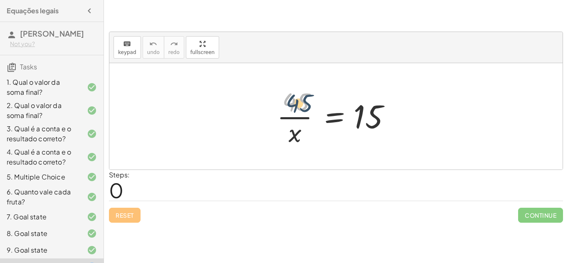
drag, startPoint x: 302, startPoint y: 101, endPoint x: 322, endPoint y: 106, distance: 21.0
click at [322, 106] on div at bounding box center [339, 116] width 133 height 64
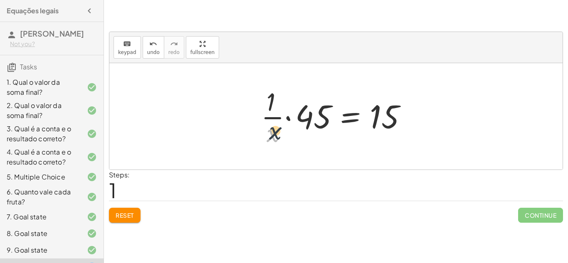
drag, startPoint x: 275, startPoint y: 134, endPoint x: 281, endPoint y: 124, distance: 12.0
click at [281, 124] on div at bounding box center [339, 116] width 165 height 64
click at [372, 124] on div at bounding box center [339, 116] width 165 height 64
drag, startPoint x: 375, startPoint y: 124, endPoint x: 258, endPoint y: 145, distance: 118.7
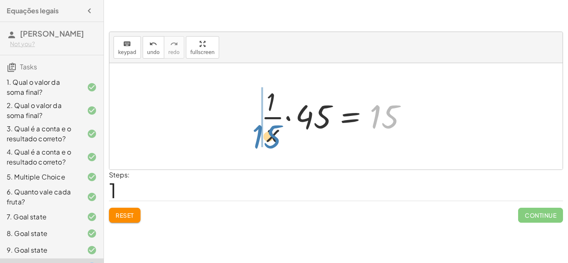
click at [258, 145] on div at bounding box center [339, 116] width 165 height 64
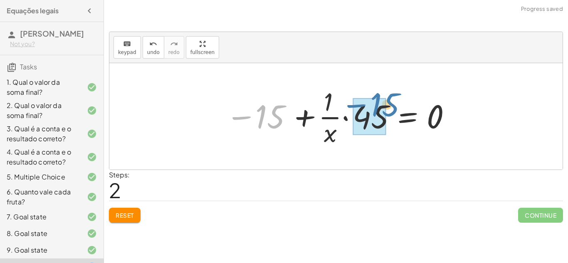
drag, startPoint x: 259, startPoint y: 127, endPoint x: 373, endPoint y: 115, distance: 114.5
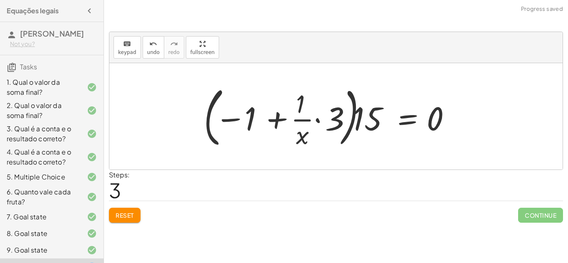
click at [131, 221] on button "Reset" at bounding box center [125, 215] width 32 height 15
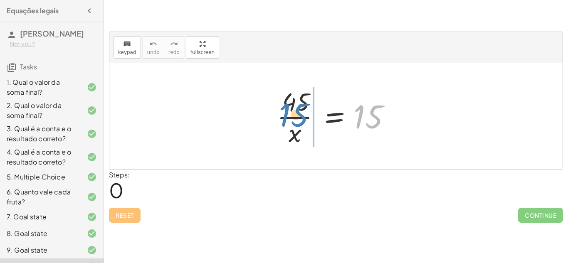
drag, startPoint x: 375, startPoint y: 109, endPoint x: 301, endPoint y: 107, distance: 74.9
click at [301, 107] on div at bounding box center [339, 116] width 133 height 64
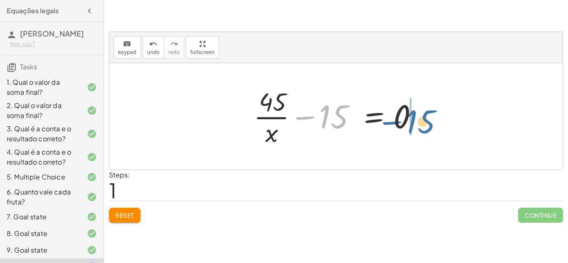
drag, startPoint x: 330, startPoint y: 119, endPoint x: 439, endPoint y: 123, distance: 109.4
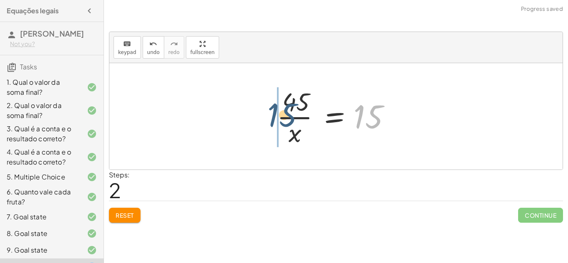
drag, startPoint x: 377, startPoint y: 124, endPoint x: 288, endPoint y: 121, distance: 89.5
click at [288, 121] on div at bounding box center [339, 116] width 133 height 64
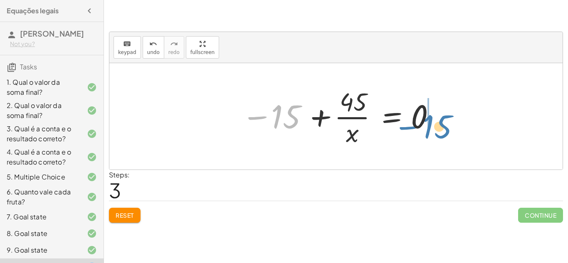
drag, startPoint x: 293, startPoint y: 122, endPoint x: 444, endPoint y: 132, distance: 151.7
click at [444, 132] on div "· 45 · x = 15 + · 45 · x − 15 = 0 · 45 · x = + 0 + 15 · 45 · x = 15 − 15 · 45 ·…" at bounding box center [335, 116] width 453 height 106
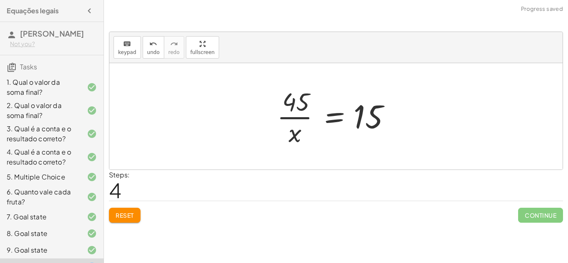
click at [428, 120] on div at bounding box center [335, 116] width 453 height 106
drag, startPoint x: 376, startPoint y: 118, endPoint x: 276, endPoint y: 116, distance: 100.2
click at [276, 116] on div at bounding box center [339, 116] width 133 height 64
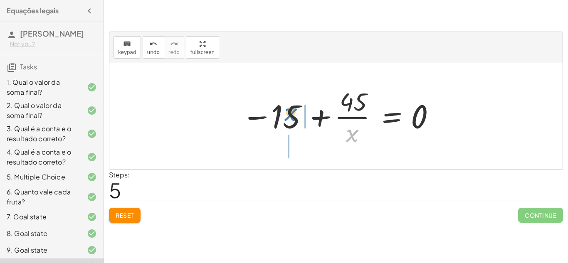
drag, startPoint x: 352, startPoint y: 138, endPoint x: 290, endPoint y: 118, distance: 65.2
click at [290, 118] on div at bounding box center [338, 116] width 203 height 64
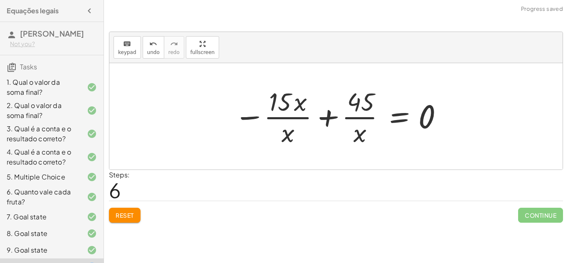
click at [118, 225] on div "keyboard keypad undo undo redo redo fullscreen · 45 · x = 15 + · 45 · x − 15 = …" at bounding box center [336, 118] width 464 height 217
click at [117, 217] on span "Reset" at bounding box center [125, 215] width 18 height 7
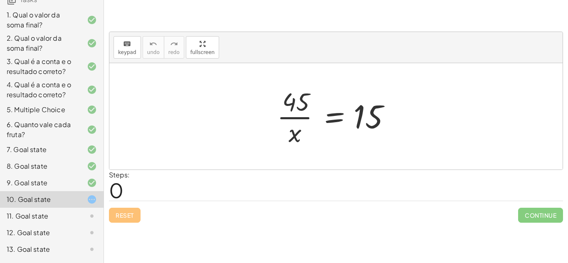
scroll to position [115, 0]
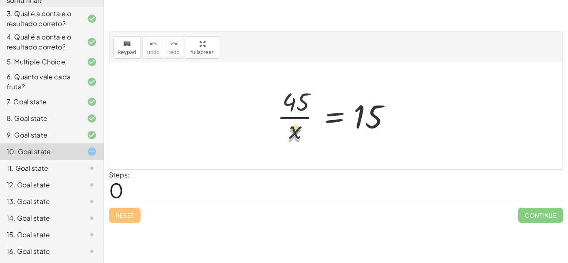
drag, startPoint x: 297, startPoint y: 135, endPoint x: 300, endPoint y: 115, distance: 20.2
click at [300, 115] on div at bounding box center [339, 116] width 133 height 64
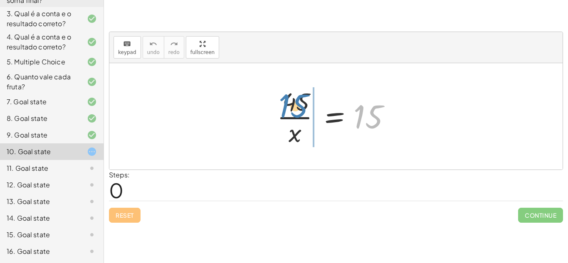
drag, startPoint x: 377, startPoint y: 119, endPoint x: 304, endPoint y: 109, distance: 74.2
click at [304, 109] on div at bounding box center [339, 116] width 133 height 64
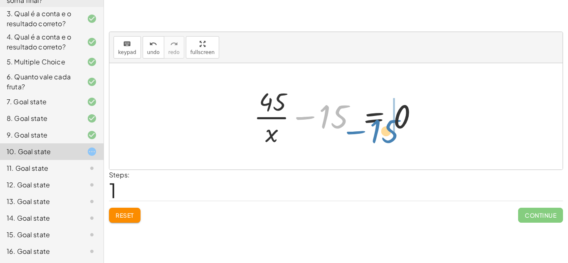
drag, startPoint x: 303, startPoint y: 117, endPoint x: 352, endPoint y: 132, distance: 51.2
click at [352, 132] on div at bounding box center [338, 116] width 179 height 64
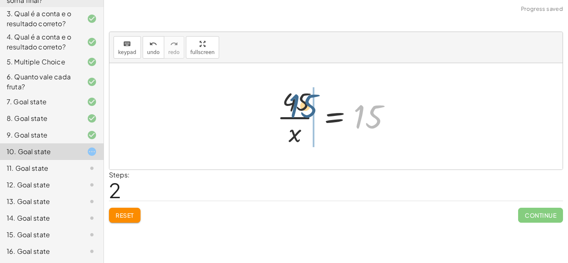
drag, startPoint x: 358, startPoint y: 125, endPoint x: 292, endPoint y: 114, distance: 66.6
click at [292, 114] on div at bounding box center [339, 116] width 133 height 64
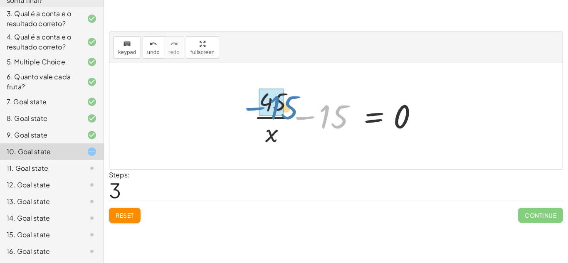
drag, startPoint x: 302, startPoint y: 121, endPoint x: 249, endPoint y: 110, distance: 53.6
click at [249, 110] on div at bounding box center [338, 116] width 179 height 64
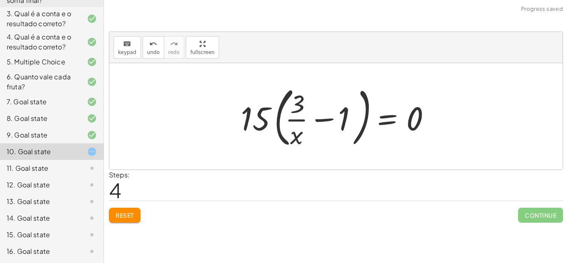
click at [127, 221] on button "Reset" at bounding box center [125, 215] width 32 height 15
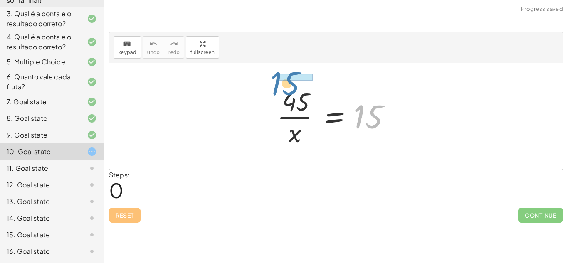
drag, startPoint x: 375, startPoint y: 115, endPoint x: 290, endPoint y: 77, distance: 93.2
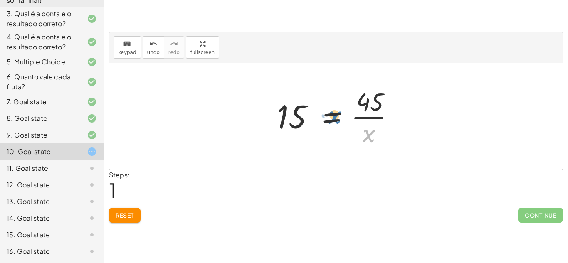
drag, startPoint x: 370, startPoint y: 139, endPoint x: 335, endPoint y: 122, distance: 39.1
click at [335, 122] on div at bounding box center [339, 116] width 133 height 64
drag, startPoint x: 368, startPoint y: 136, endPoint x: 351, endPoint y: 131, distance: 17.6
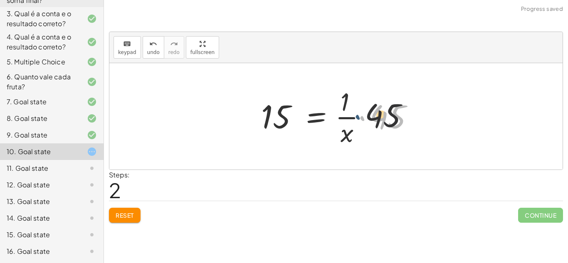
drag, startPoint x: 365, startPoint y: 121, endPoint x: 358, endPoint y: 120, distance: 7.1
click at [358, 120] on div at bounding box center [339, 116] width 165 height 64
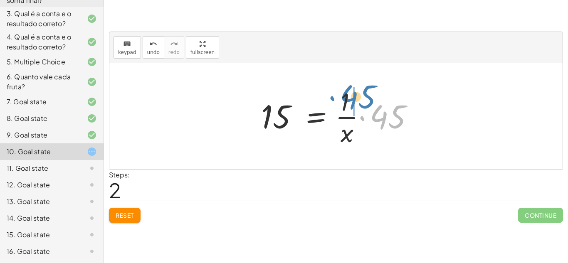
drag, startPoint x: 363, startPoint y: 118, endPoint x: 330, endPoint y: 100, distance: 37.8
click at [330, 100] on div at bounding box center [339, 116] width 165 height 64
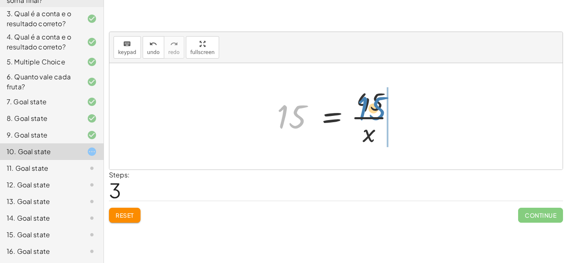
drag, startPoint x: 297, startPoint y: 115, endPoint x: 378, endPoint y: 106, distance: 81.5
click at [378, 106] on div at bounding box center [339, 116] width 133 height 64
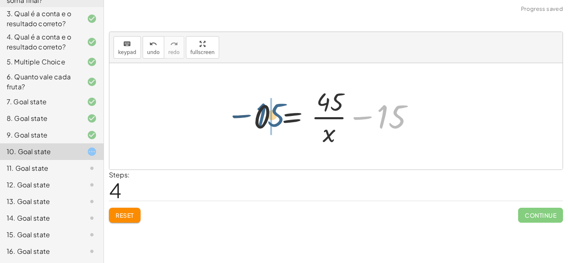
drag, startPoint x: 396, startPoint y: 116, endPoint x: 271, endPoint y: 113, distance: 125.6
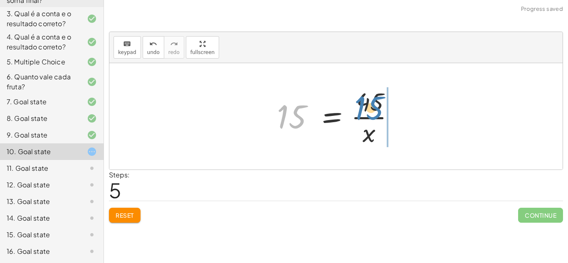
drag, startPoint x: 297, startPoint y: 117, endPoint x: 374, endPoint y: 108, distance: 77.8
click at [374, 108] on div at bounding box center [339, 116] width 133 height 64
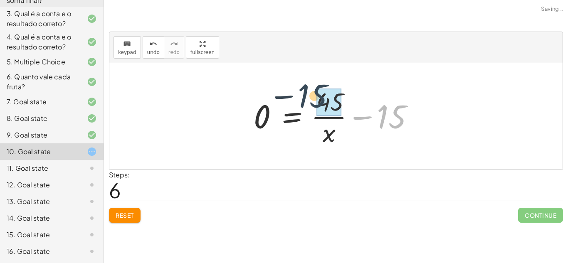
drag, startPoint x: 400, startPoint y: 118, endPoint x: 323, endPoint y: 98, distance: 79.5
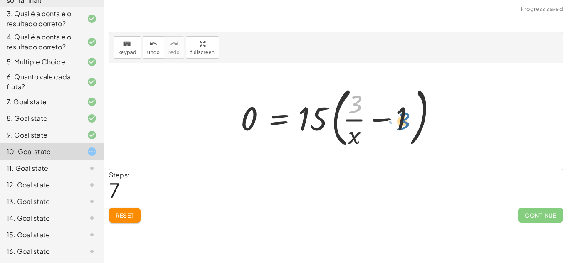
drag, startPoint x: 354, startPoint y: 104, endPoint x: 405, endPoint y: 121, distance: 53.5
click at [405, 121] on div at bounding box center [339, 116] width 205 height 69
click at [133, 213] on span "Reset" at bounding box center [125, 215] width 18 height 7
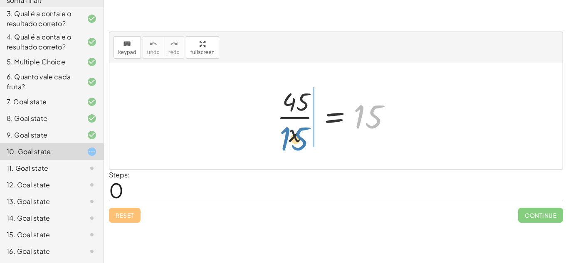
drag, startPoint x: 378, startPoint y: 123, endPoint x: 303, endPoint y: 145, distance: 77.9
click at [303, 145] on div at bounding box center [339, 116] width 133 height 64
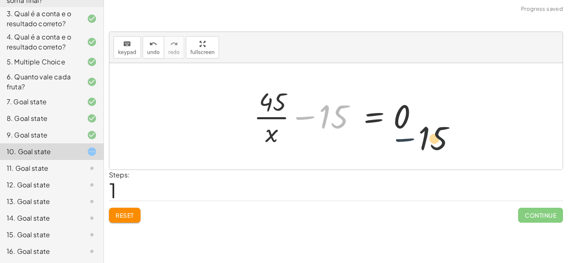
drag, startPoint x: 303, startPoint y: 119, endPoint x: 567, endPoint y: 180, distance: 271.5
click at [567, 180] on div "keyboard keypad undo undo redo redo fullscreen · 45 · x = 15 − 15 · 45 · x = 15…" at bounding box center [336, 118] width 464 height 217
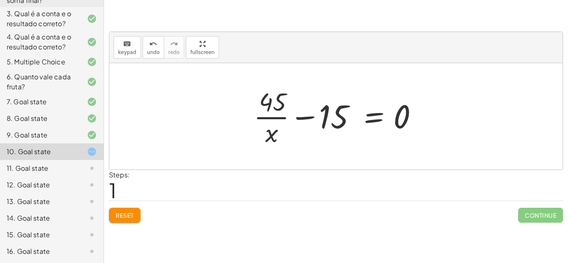
click at [123, 213] on span "Reset" at bounding box center [125, 215] width 18 height 7
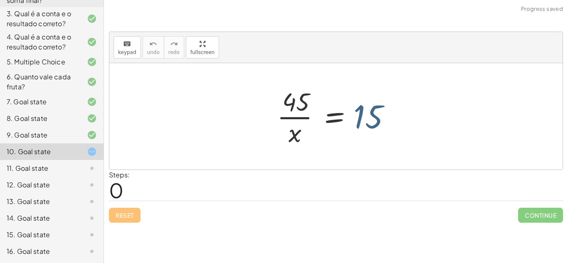
click at [372, 117] on div at bounding box center [339, 116] width 133 height 64
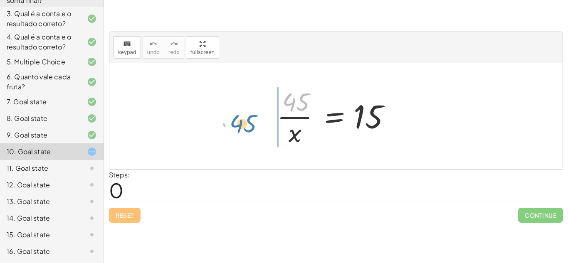
drag, startPoint x: 304, startPoint y: 107, endPoint x: 253, endPoint y: 131, distance: 56.2
click at [253, 131] on div "· 45 · 45 · x = 15" at bounding box center [335, 116] width 453 height 106
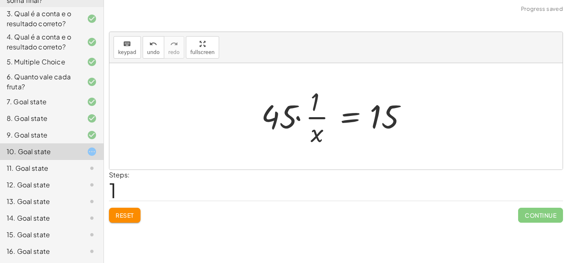
click at [124, 219] on span "Reset" at bounding box center [125, 215] width 18 height 7
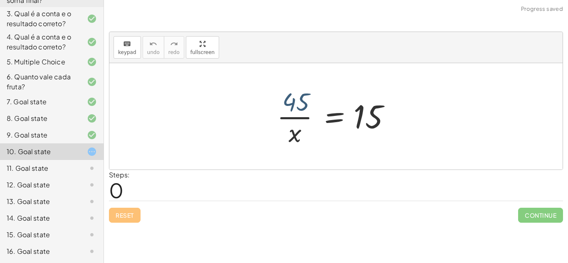
click at [299, 109] on div at bounding box center [339, 116] width 133 height 64
drag, startPoint x: 298, startPoint y: 135, endPoint x: 372, endPoint y: 128, distance: 74.8
click at [372, 128] on div at bounding box center [339, 116] width 133 height 64
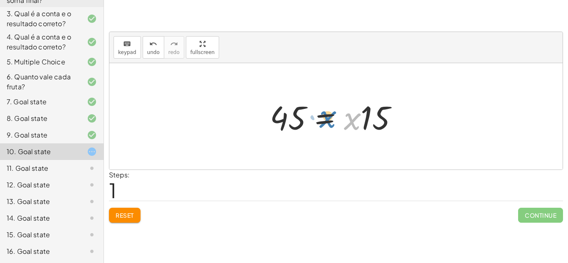
drag, startPoint x: 351, startPoint y: 123, endPoint x: 327, endPoint y: 121, distance: 24.6
click at [327, 121] on div at bounding box center [339, 116] width 147 height 43
drag, startPoint x: 352, startPoint y: 126, endPoint x: 400, endPoint y: 125, distance: 47.8
click at [400, 125] on div at bounding box center [339, 116] width 147 height 43
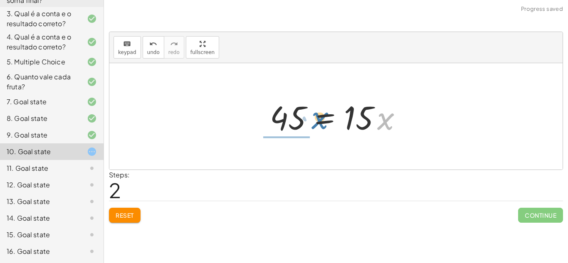
drag, startPoint x: 388, startPoint y: 122, endPoint x: 317, endPoint y: 121, distance: 70.7
click at [317, 121] on div at bounding box center [339, 116] width 147 height 43
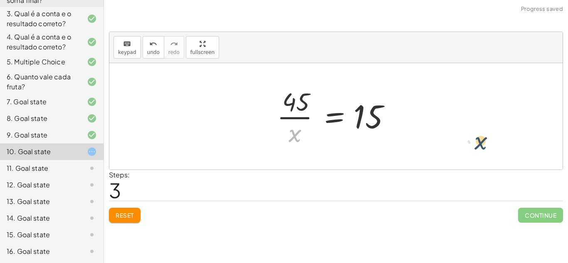
drag, startPoint x: 301, startPoint y: 133, endPoint x: 487, endPoint y: 140, distance: 186.4
click at [487, 140] on div "· 45 · x = 15 45 = · x · 15 45 = · 15 · x · x 45 · x = 15 ·" at bounding box center [335, 116] width 453 height 106
drag, startPoint x: 299, startPoint y: 132, endPoint x: 390, endPoint y: 98, distance: 97.4
click at [390, 98] on div at bounding box center [339, 116] width 133 height 64
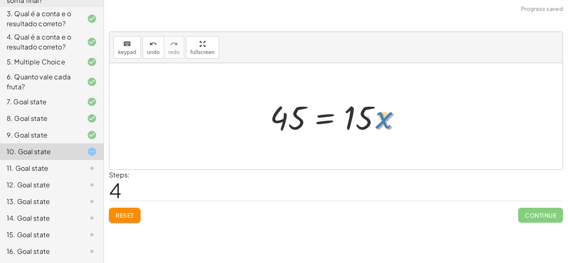
drag, startPoint x: 385, startPoint y: 118, endPoint x: 391, endPoint y: 117, distance: 5.5
click at [391, 117] on div at bounding box center [339, 116] width 147 height 43
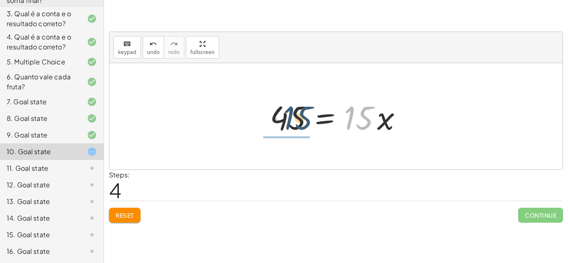
drag, startPoint x: 363, startPoint y: 116, endPoint x: 302, endPoint y: 116, distance: 61.1
click at [302, 116] on div at bounding box center [339, 116] width 147 height 43
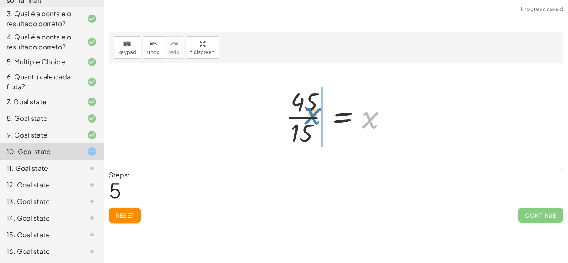
drag, startPoint x: 370, startPoint y: 122, endPoint x: 312, endPoint y: 118, distance: 58.8
click at [312, 118] on div at bounding box center [339, 116] width 116 height 64
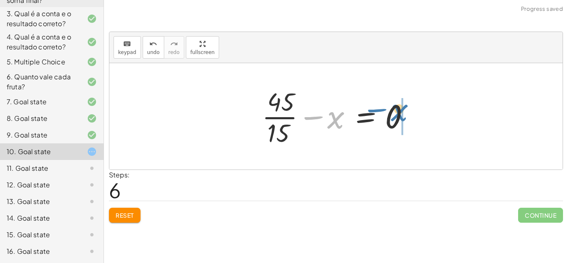
drag, startPoint x: 313, startPoint y: 121, endPoint x: 448, endPoint y: 110, distance: 135.6
click at [448, 110] on div "· 45 · x = 15 45 = · x · 15 45 = · 15 · x · 45 · x = 15 45 = · 15 · x · 45 · 15…" at bounding box center [335, 116] width 453 height 106
click at [341, 123] on div at bounding box center [339, 116] width 163 height 64
drag, startPoint x: 333, startPoint y: 120, endPoint x: 416, endPoint y: 112, distance: 83.5
click at [416, 112] on div at bounding box center [339, 116] width 163 height 64
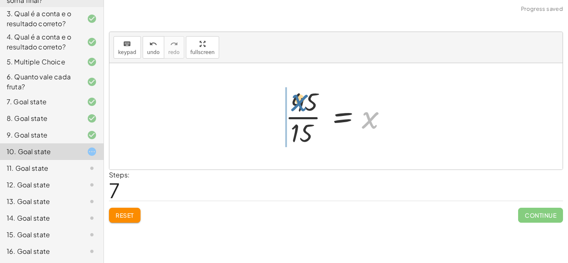
drag, startPoint x: 368, startPoint y: 121, endPoint x: 295, endPoint y: 103, distance: 74.5
click at [295, 103] on div at bounding box center [339, 116] width 116 height 64
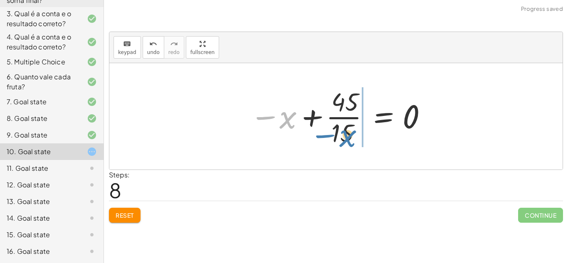
drag, startPoint x: 287, startPoint y: 121, endPoint x: 347, endPoint y: 142, distance: 63.4
click at [347, 142] on div at bounding box center [339, 116] width 187 height 64
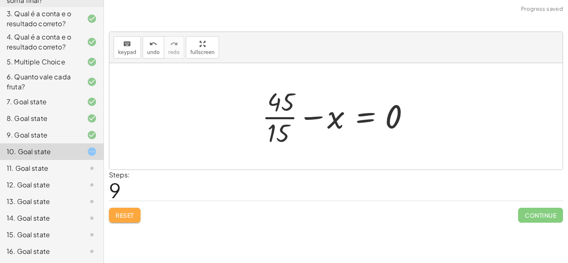
click at [119, 218] on span "Reset" at bounding box center [125, 215] width 18 height 7
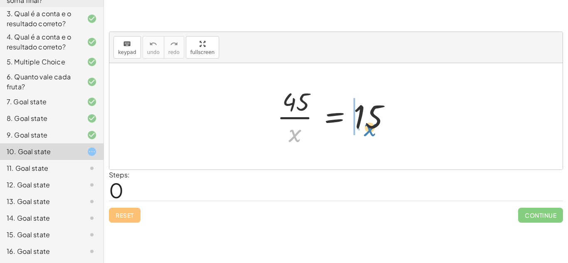
drag, startPoint x: 295, startPoint y: 138, endPoint x: 370, endPoint y: 132, distance: 74.7
click at [370, 132] on div at bounding box center [339, 116] width 133 height 64
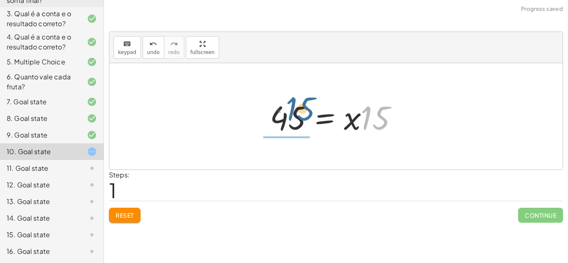
drag, startPoint x: 367, startPoint y: 123, endPoint x: 286, endPoint y: 114, distance: 80.8
click at [286, 114] on div at bounding box center [339, 116] width 147 height 43
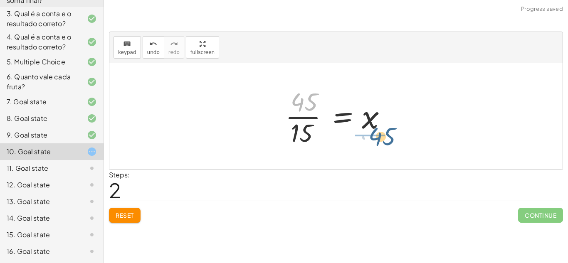
drag, startPoint x: 313, startPoint y: 102, endPoint x: 390, endPoint y: 136, distance: 84.9
click at [390, 136] on div at bounding box center [339, 116] width 116 height 64
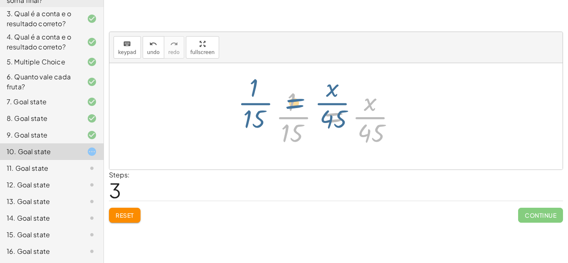
drag, startPoint x: 329, startPoint y: 123, endPoint x: 295, endPoint y: 112, distance: 36.0
click at [295, 112] on div at bounding box center [338, 116] width 135 height 64
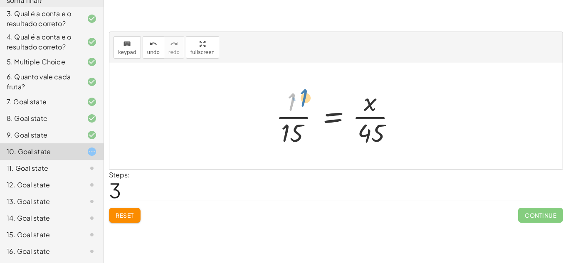
drag, startPoint x: 291, startPoint y: 106, endPoint x: 301, endPoint y: 103, distance: 11.2
click at [301, 103] on div at bounding box center [338, 116] width 135 height 64
drag, startPoint x: 300, startPoint y: 127, endPoint x: 368, endPoint y: 111, distance: 69.3
click at [368, 111] on div at bounding box center [338, 116] width 135 height 64
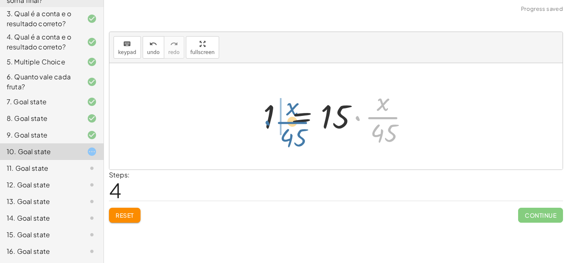
drag, startPoint x: 356, startPoint y: 118, endPoint x: 248, endPoint y: 122, distance: 108.6
click at [248, 122] on div "· 45 · x = 15 45 = · x · 15 · 45 · 15 = x · 1 · 15 = · x · 45 · · x · 45 45 x =…" at bounding box center [335, 116] width 453 height 106
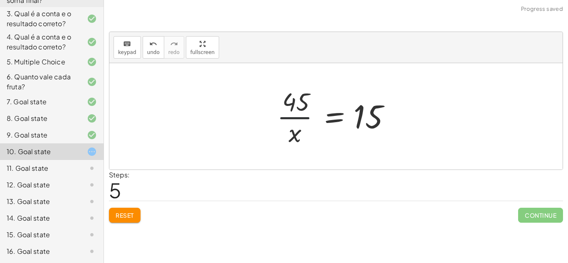
drag, startPoint x: 287, startPoint y: 119, endPoint x: 499, endPoint y: 140, distance: 212.7
click at [499, 140] on div "· 45 · x = 15 45 = · x · 15 · 45 · 15 = x · 1 · 15 = · x · 45 1 = · 15 · · x · …" at bounding box center [335, 116] width 453 height 106
click at [121, 234] on div "6 10 12 16 Continue 26 30 20 27 Continue 4 + 3 x 12 = 84 3 + 2 x 12 = 27 4 + 3 …" at bounding box center [336, 131] width 464 height 263
click at [130, 216] on span "Reset" at bounding box center [125, 215] width 18 height 7
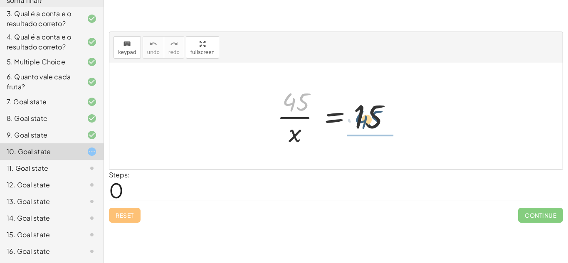
drag, startPoint x: 292, startPoint y: 101, endPoint x: 372, endPoint y: 119, distance: 81.8
click at [372, 119] on div at bounding box center [339, 116] width 133 height 64
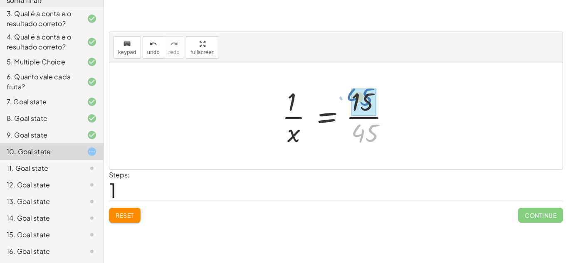
drag, startPoint x: 373, startPoint y: 138, endPoint x: 374, endPoint y: 103, distance: 35.3
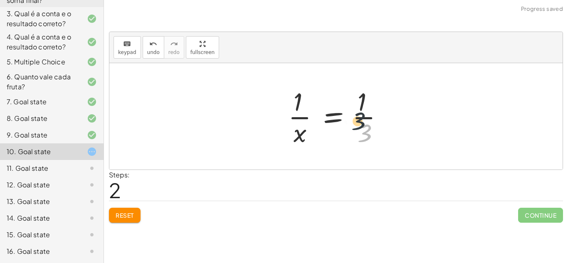
drag, startPoint x: 371, startPoint y: 128, endPoint x: 362, endPoint y: 98, distance: 31.2
click at [362, 98] on div at bounding box center [339, 116] width 110 height 64
drag, startPoint x: 366, startPoint y: 127, endPoint x: 291, endPoint y: 113, distance: 76.6
click at [291, 113] on div at bounding box center [339, 116] width 110 height 64
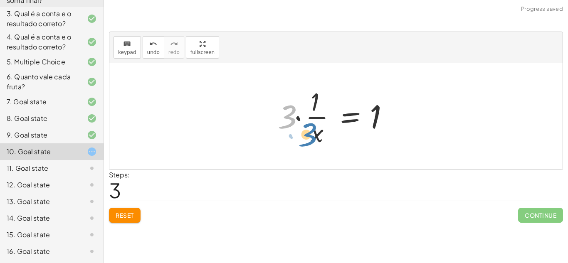
drag, startPoint x: 289, startPoint y: 119, endPoint x: 307, endPoint y: 136, distance: 24.4
click at [307, 136] on div at bounding box center [339, 116] width 131 height 64
drag, startPoint x: 287, startPoint y: 126, endPoint x: 420, endPoint y: 129, distance: 133.1
click at [420, 129] on div "· 45 · x = 15 · 1 · x = · 15 · 45 · 1 · x = · [DATE] · 1 · x = · 1 · 3 · x = · …" at bounding box center [335, 116] width 453 height 106
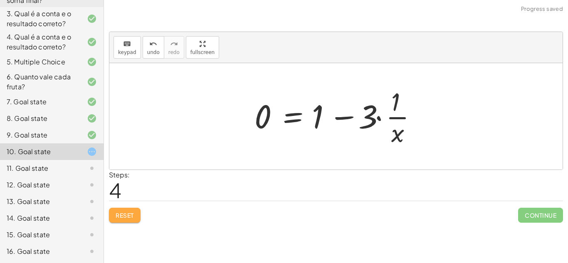
click at [120, 209] on button "Reset" at bounding box center [125, 215] width 32 height 15
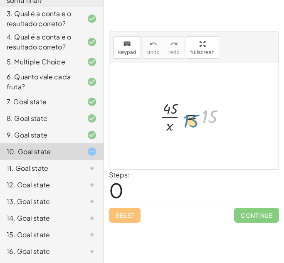
drag, startPoint x: 204, startPoint y: 120, endPoint x: 190, endPoint y: 125, distance: 15.1
click at [190, 125] on div at bounding box center [197, 116] width 82 height 37
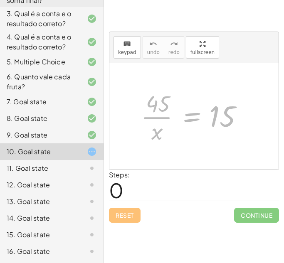
drag, startPoint x: 175, startPoint y: 116, endPoint x: -85, endPoint y: 175, distance: 267.3
click at [0, 175] on html "Equações legais [PERSON_NAME] Not you? Tasks 1. Qual o valor da soma final? 2. …" at bounding box center [142, 131] width 284 height 263
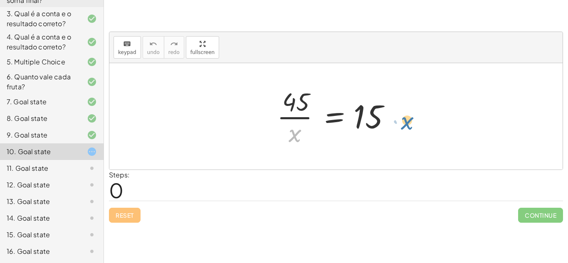
drag, startPoint x: 296, startPoint y: 138, endPoint x: 409, endPoint y: 126, distance: 113.8
drag, startPoint x: 297, startPoint y: 135, endPoint x: 400, endPoint y: 126, distance: 103.9
click at [400, 126] on div at bounding box center [339, 116] width 133 height 64
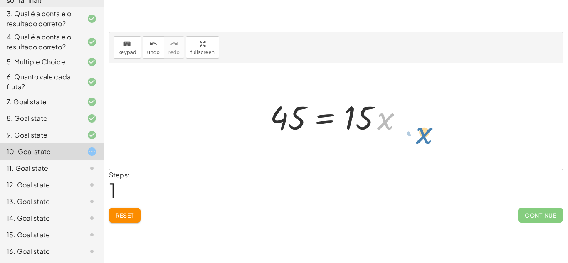
drag, startPoint x: 386, startPoint y: 121, endPoint x: 422, endPoint y: 135, distance: 39.1
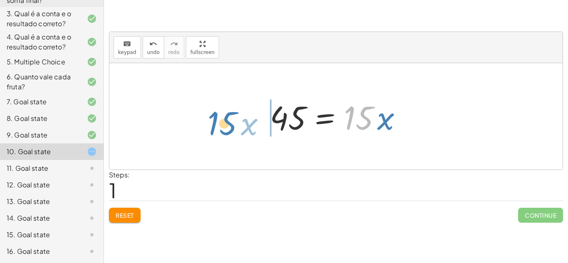
drag, startPoint x: 365, startPoint y: 121, endPoint x: 229, endPoint y: 126, distance: 136.5
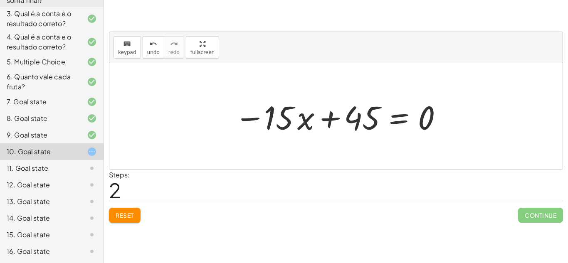
click at [130, 221] on button "Reset" at bounding box center [125, 215] width 32 height 15
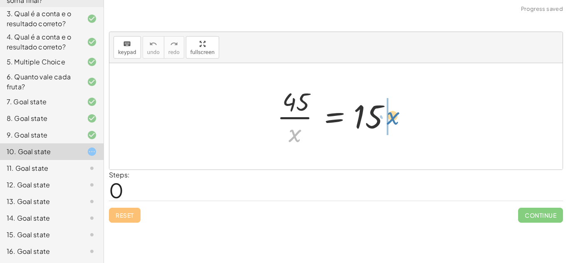
drag, startPoint x: 295, startPoint y: 137, endPoint x: 392, endPoint y: 119, distance: 98.4
click at [392, 119] on div at bounding box center [339, 116] width 133 height 64
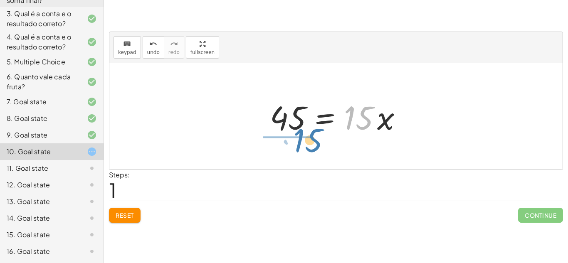
drag, startPoint x: 368, startPoint y: 126, endPoint x: 315, endPoint y: 149, distance: 58.1
click at [315, 149] on div "· 45 · x = 15 · 15 45 · x = 15 ·" at bounding box center [335, 116] width 453 height 106
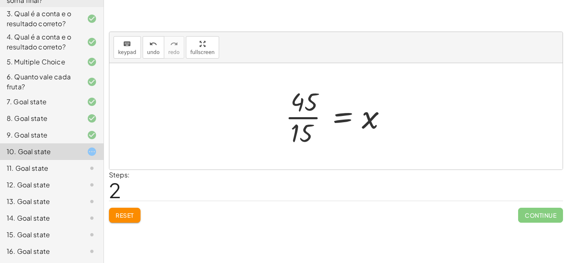
click at [311, 118] on div at bounding box center [339, 116] width 116 height 64
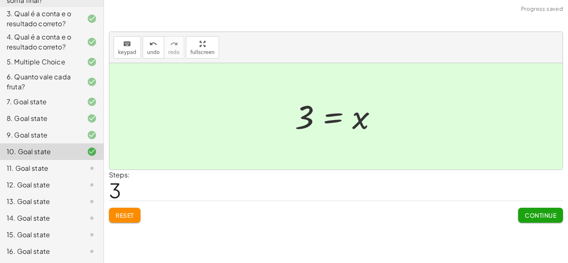
click at [526, 220] on button "Continue" at bounding box center [540, 215] width 45 height 15
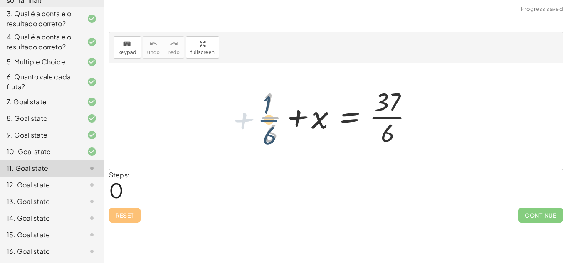
drag, startPoint x: 270, startPoint y: 110, endPoint x: 265, endPoint y: 110, distance: 4.6
click at [265, 110] on div at bounding box center [338, 116] width 169 height 64
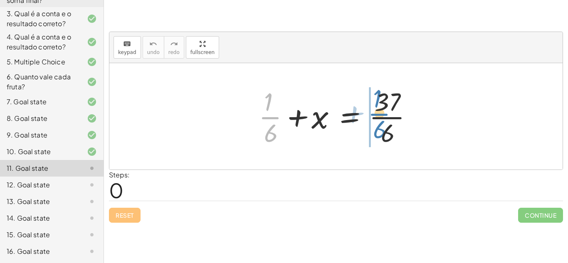
drag, startPoint x: 276, startPoint y: 118, endPoint x: 385, endPoint y: 116, distance: 108.9
click at [385, 116] on div at bounding box center [338, 116] width 169 height 64
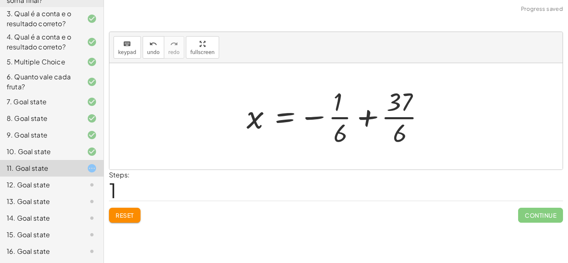
click at [409, 119] on div at bounding box center [338, 116] width 193 height 64
click at [337, 116] on div at bounding box center [338, 116] width 193 height 64
click at [337, 118] on div at bounding box center [338, 116] width 193 height 64
click at [139, 215] on button "Reset" at bounding box center [125, 215] width 32 height 15
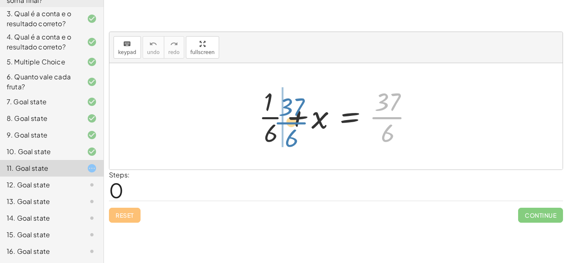
drag, startPoint x: 389, startPoint y: 120, endPoint x: 291, endPoint y: 126, distance: 97.9
click at [291, 126] on div at bounding box center [338, 116] width 169 height 64
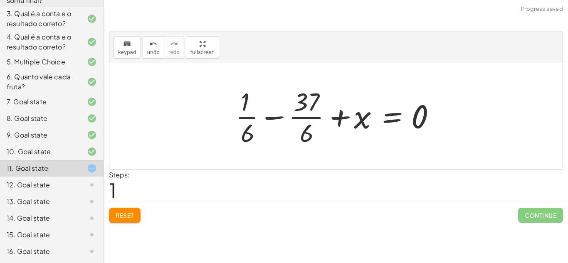
click at [136, 219] on button "Reset" at bounding box center [125, 215] width 32 height 15
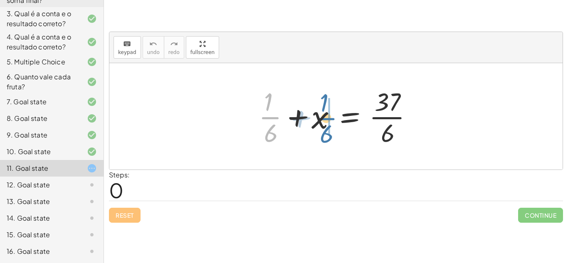
drag, startPoint x: 274, startPoint y: 118, endPoint x: 327, endPoint y: 119, distance: 53.6
click at [327, 119] on div at bounding box center [338, 116] width 169 height 64
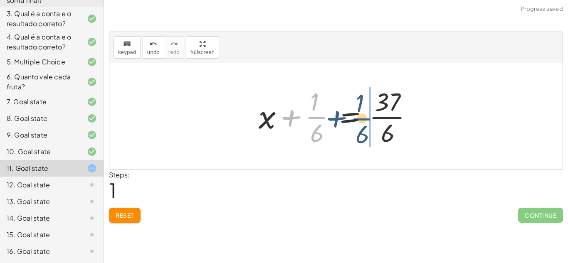
drag, startPoint x: 313, startPoint y: 118, endPoint x: 358, endPoint y: 120, distance: 44.1
click at [358, 120] on div at bounding box center [338, 116] width 169 height 64
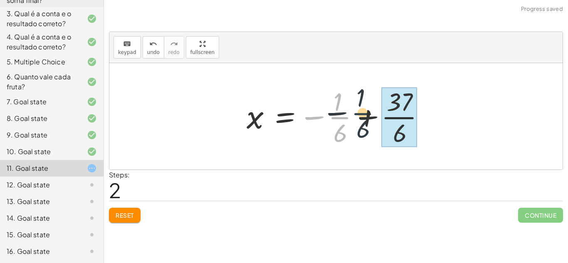
drag, startPoint x: 340, startPoint y: 118, endPoint x: 365, endPoint y: 113, distance: 25.3
click at [365, 113] on div at bounding box center [338, 116] width 193 height 64
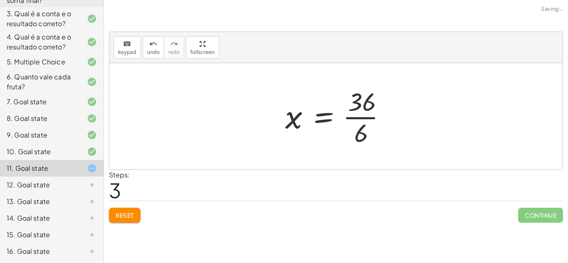
click at [350, 116] on div at bounding box center [339, 116] width 116 height 64
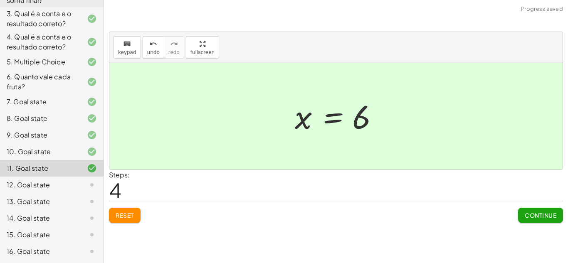
click at [558, 216] on button "Continue" at bounding box center [540, 215] width 45 height 15
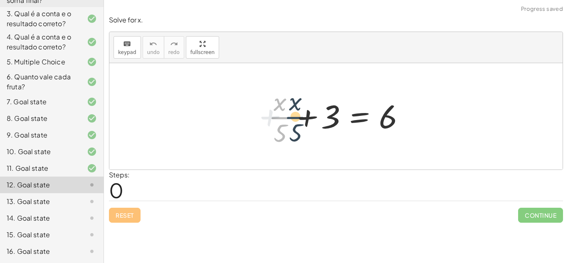
drag, startPoint x: 281, startPoint y: 121, endPoint x: 296, endPoint y: 121, distance: 15.8
click at [296, 121] on div at bounding box center [339, 116] width 150 height 64
click at [278, 121] on div at bounding box center [339, 116] width 150 height 64
drag, startPoint x: 276, startPoint y: 120, endPoint x: 379, endPoint y: 117, distance: 103.1
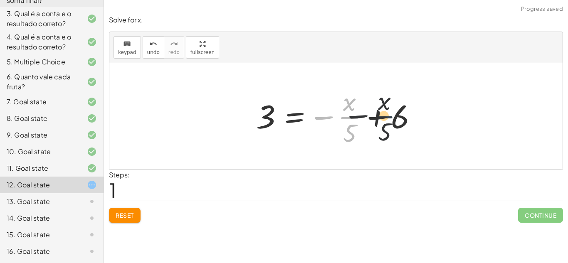
drag, startPoint x: 346, startPoint y: 118, endPoint x: 402, endPoint y: 121, distance: 55.4
click at [402, 121] on div at bounding box center [339, 116] width 174 height 64
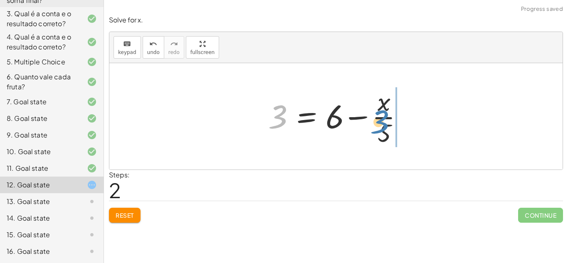
drag, startPoint x: 275, startPoint y: 117, endPoint x: 377, endPoint y: 122, distance: 102.0
click at [377, 122] on div at bounding box center [339, 116] width 150 height 64
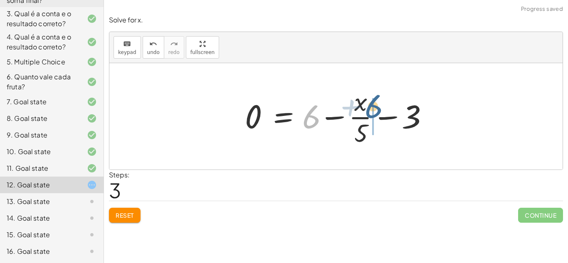
drag, startPoint x: 317, startPoint y: 121, endPoint x: 380, endPoint y: 111, distance: 63.9
click at [380, 111] on div at bounding box center [339, 116] width 196 height 64
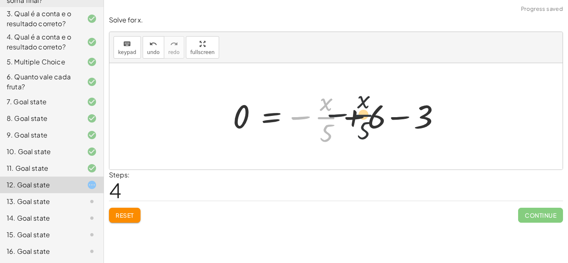
drag, startPoint x: 332, startPoint y: 118, endPoint x: 374, endPoint y: 117, distance: 42.4
click at [374, 117] on div at bounding box center [339, 116] width 220 height 64
click at [124, 217] on span "Reset" at bounding box center [125, 215] width 18 height 7
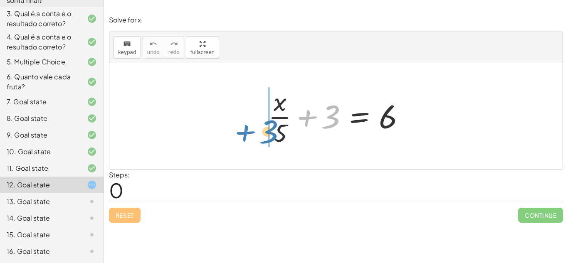
drag, startPoint x: 334, startPoint y: 120, endPoint x: 270, endPoint y: 135, distance: 65.7
click at [270, 135] on div at bounding box center [339, 116] width 150 height 64
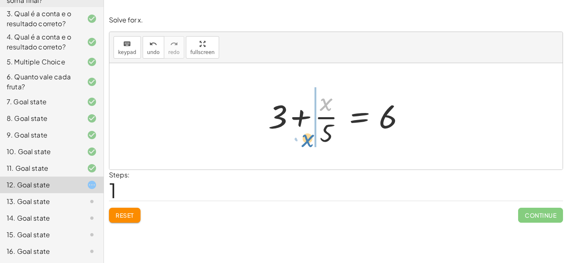
drag, startPoint x: 326, startPoint y: 106, endPoint x: 306, endPoint y: 142, distance: 41.1
click at [306, 142] on div at bounding box center [339, 116] width 150 height 64
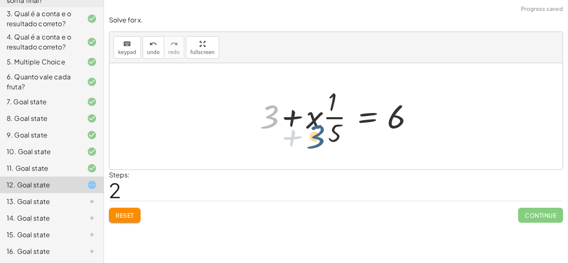
drag, startPoint x: 275, startPoint y: 118, endPoint x: 356, endPoint y: 148, distance: 87.0
click at [356, 148] on div at bounding box center [339, 116] width 167 height 64
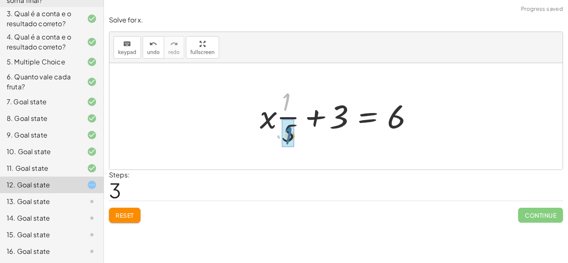
drag, startPoint x: 284, startPoint y: 106, endPoint x: 286, endPoint y: 143, distance: 37.1
drag, startPoint x: 285, startPoint y: 102, endPoint x: 288, endPoint y: 136, distance: 33.4
drag, startPoint x: 340, startPoint y: 126, endPoint x: 293, endPoint y: 142, distance: 50.0
click at [293, 142] on div at bounding box center [339, 116] width 167 height 64
drag, startPoint x: 292, startPoint y: 136, endPoint x: 290, endPoint y: 104, distance: 32.5
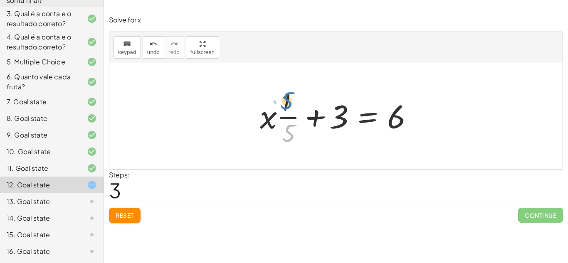
click at [290, 104] on div at bounding box center [339, 116] width 167 height 64
drag, startPoint x: 289, startPoint y: 101, endPoint x: 296, endPoint y: 138, distance: 37.7
drag, startPoint x: 269, startPoint y: 121, endPoint x: 308, endPoint y: 120, distance: 38.7
click at [308, 120] on div at bounding box center [339, 116] width 167 height 64
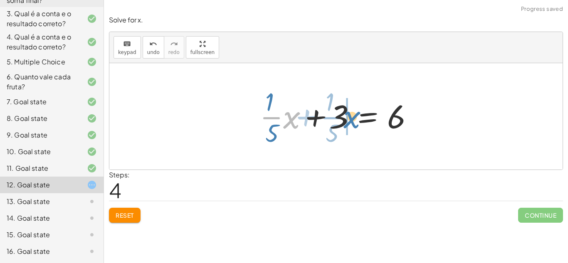
drag, startPoint x: 292, startPoint y: 121, endPoint x: 353, endPoint y: 121, distance: 60.3
click at [353, 121] on div at bounding box center [339, 116] width 167 height 64
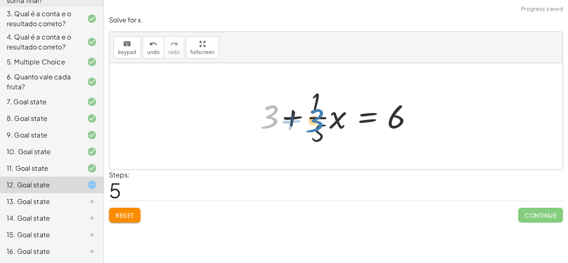
drag, startPoint x: 275, startPoint y: 121, endPoint x: 319, endPoint y: 123, distance: 44.1
click at [319, 123] on div at bounding box center [339, 116] width 167 height 64
drag, startPoint x: 272, startPoint y: 120, endPoint x: 528, endPoint y: 146, distance: 257.4
click at [528, 146] on div "+ · x · 5 + 3 = 6 + 3 + · x · 5 = 6 + 3 + · x · · 1 · 5 = 6 + · x · · 1 · 5 + 3…" at bounding box center [335, 116] width 453 height 106
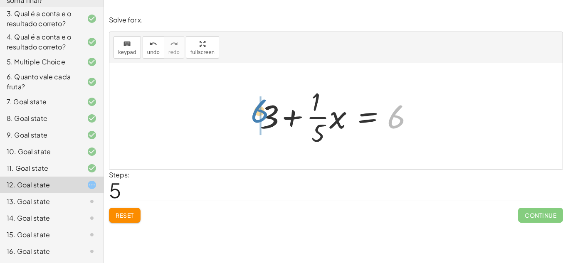
drag, startPoint x: 397, startPoint y: 118, endPoint x: 263, endPoint y: 113, distance: 134.8
click at [263, 113] on div at bounding box center [339, 116] width 167 height 64
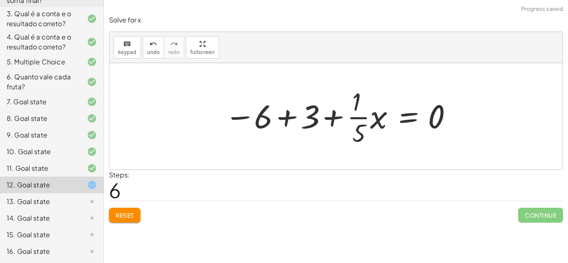
click at [124, 223] on div "Solve for x. keyboard keypad undo undo redo redo fullscreen + · x · 5 + 3 = 6 +…" at bounding box center [336, 118] width 464 height 217
click at [124, 220] on button "Reset" at bounding box center [125, 215] width 32 height 15
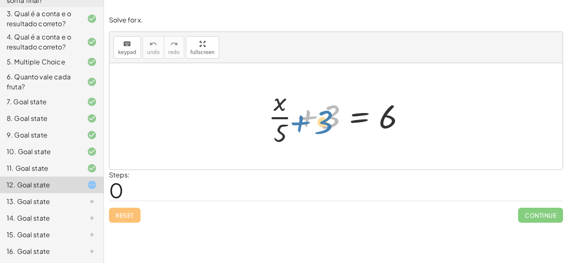
drag, startPoint x: 308, startPoint y: 119, endPoint x: 320, endPoint y: 123, distance: 13.3
click at [320, 123] on div at bounding box center [339, 116] width 150 height 64
drag, startPoint x: 278, startPoint y: 105, endPoint x: 289, endPoint y: 124, distance: 21.8
click at [289, 124] on div at bounding box center [339, 116] width 150 height 64
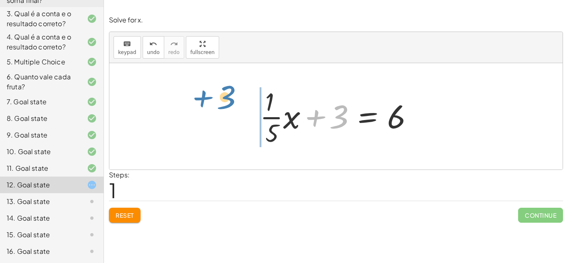
drag, startPoint x: 313, startPoint y: 118, endPoint x: 203, endPoint y: 101, distance: 111.5
click at [203, 101] on div "+ · x · 5 + 3 = 6 + 3 + · x · 5 + 3 = 6 · · 1" at bounding box center [335, 116] width 453 height 106
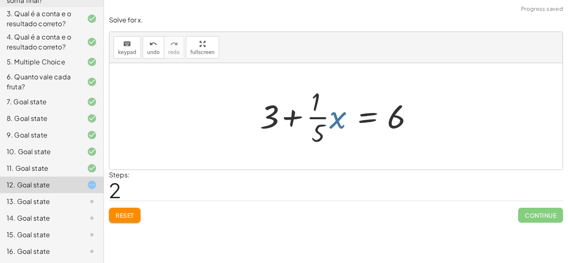
click at [334, 119] on div at bounding box center [339, 116] width 167 height 64
drag, startPoint x: 337, startPoint y: 120, endPoint x: 320, endPoint y: 116, distance: 17.9
click at [320, 116] on div at bounding box center [339, 116] width 167 height 64
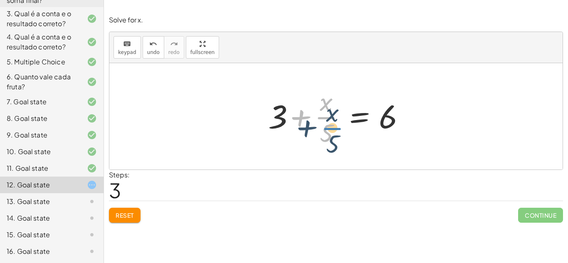
drag, startPoint x: 321, startPoint y: 121, endPoint x: 327, endPoint y: 133, distance: 13.4
click at [327, 133] on div at bounding box center [339, 116] width 150 height 64
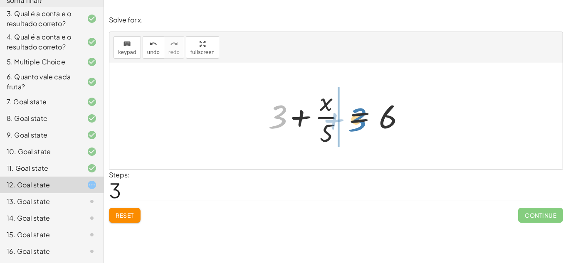
drag, startPoint x: 284, startPoint y: 120, endPoint x: 359, endPoint y: 123, distance: 74.9
click at [359, 123] on div at bounding box center [339, 116] width 150 height 64
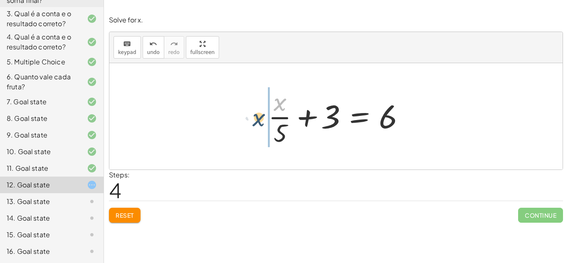
drag, startPoint x: 279, startPoint y: 104, endPoint x: 258, endPoint y: 121, distance: 27.3
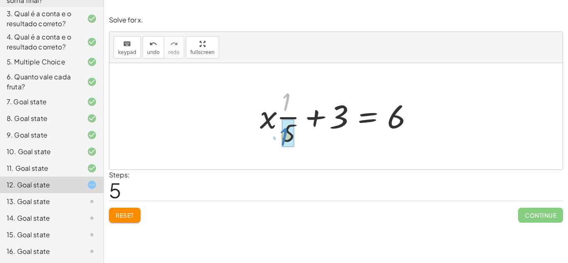
drag, startPoint x: 287, startPoint y: 105, endPoint x: 284, endPoint y: 140, distance: 35.1
drag, startPoint x: 287, startPoint y: 101, endPoint x: 128, endPoint y: 82, distance: 160.3
drag, startPoint x: 339, startPoint y: 119, endPoint x: 287, endPoint y: 106, distance: 53.3
click at [287, 106] on div at bounding box center [339, 116] width 167 height 64
drag, startPoint x: 287, startPoint y: 106, endPoint x: 346, endPoint y: 122, distance: 61.2
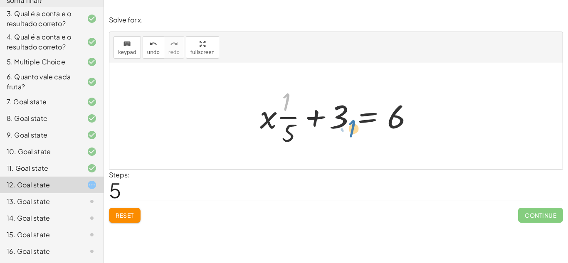
click at [346, 122] on div at bounding box center [339, 116] width 167 height 64
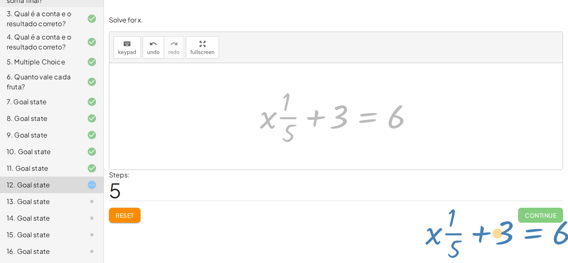
drag, startPoint x: 362, startPoint y: 122, endPoint x: 567, endPoint y: 283, distance: 260.6
click at [567, 263] on html "Equações legais [PERSON_NAME] Not you? Tasks 1. Qual o valor da soma final? 2. …" at bounding box center [284, 131] width 568 height 263
